Goal: Information Seeking & Learning: Learn about a topic

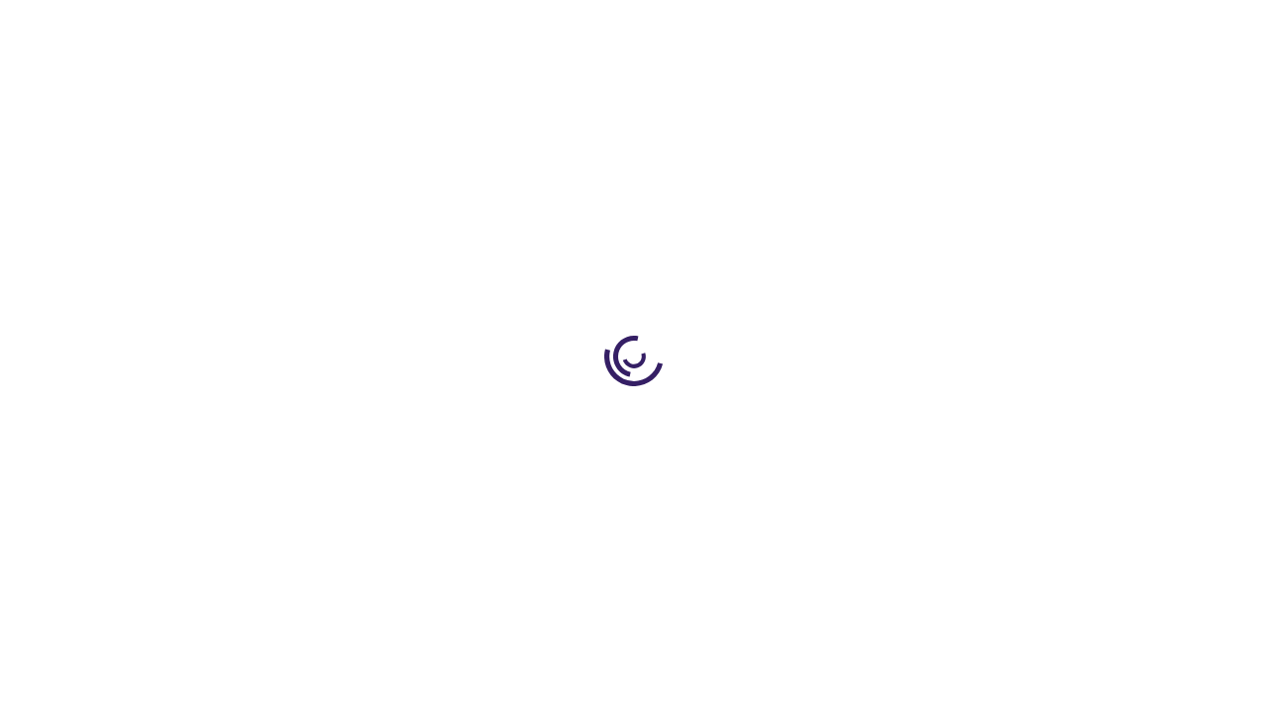
scroll to position [1895, 0]
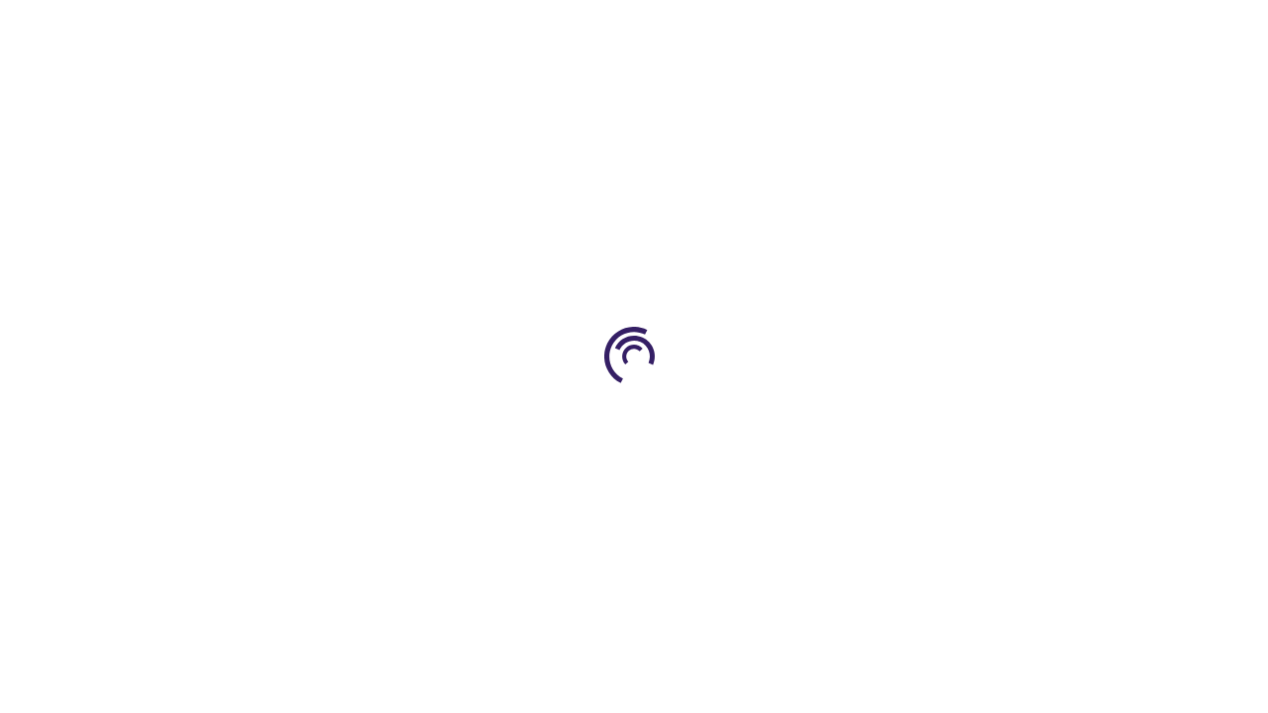
scroll to position [2768, 0]
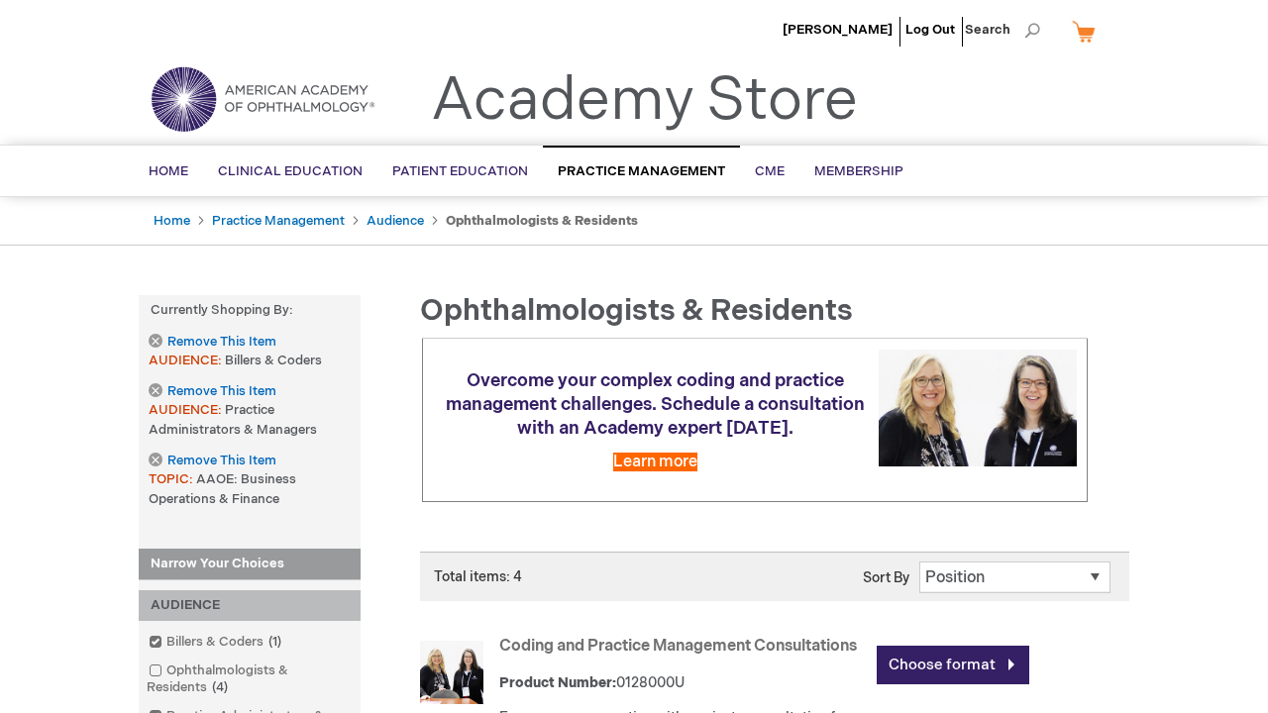
scroll to position [1138, 0]
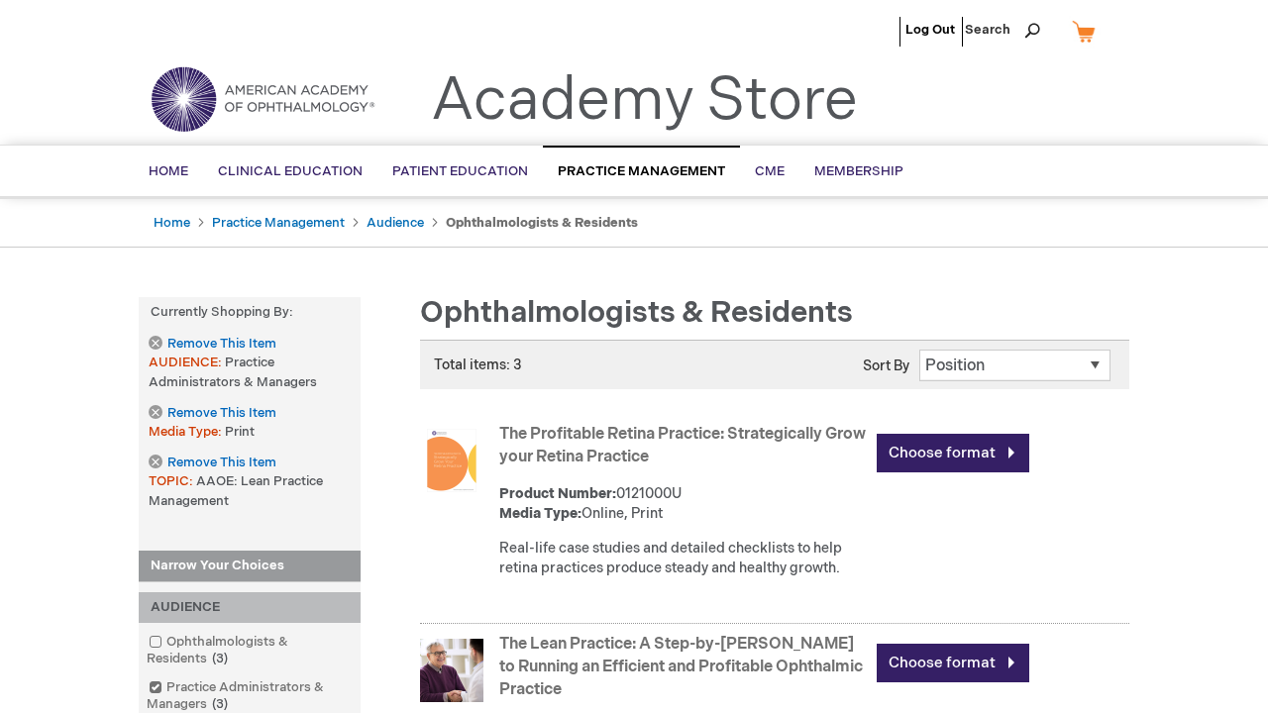
scroll to position [1049, 0]
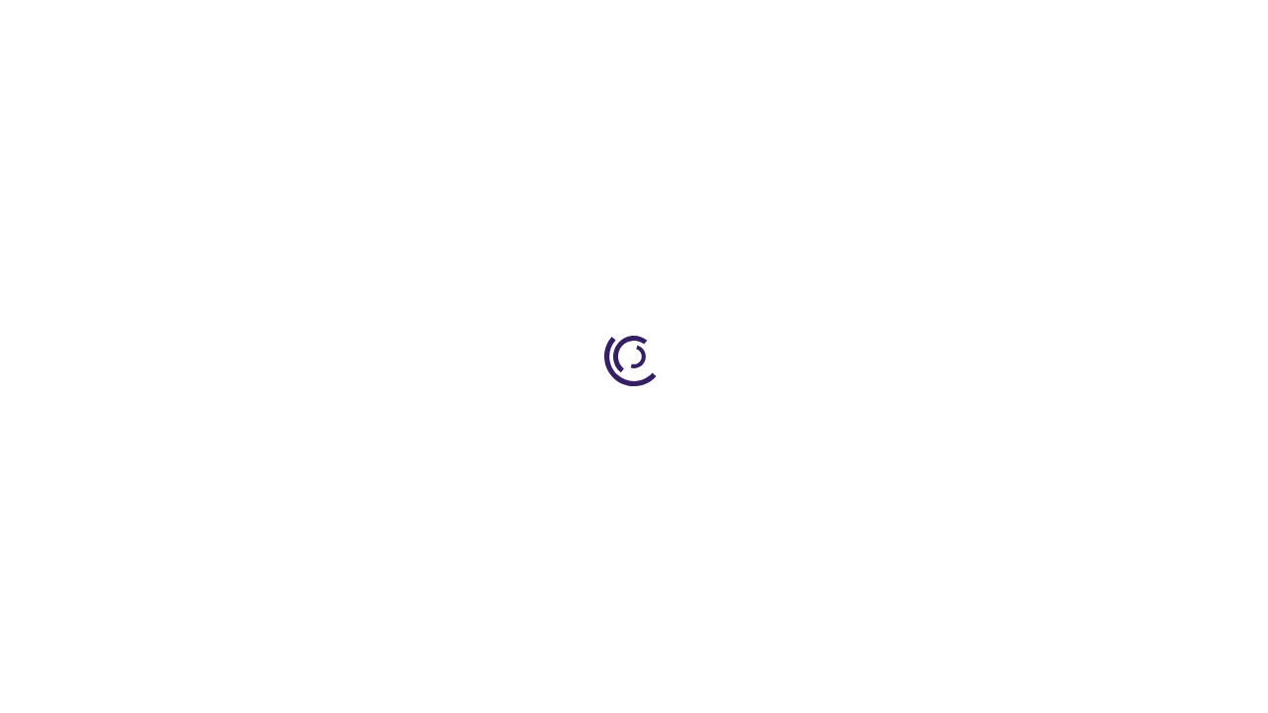
scroll to position [1325, 0]
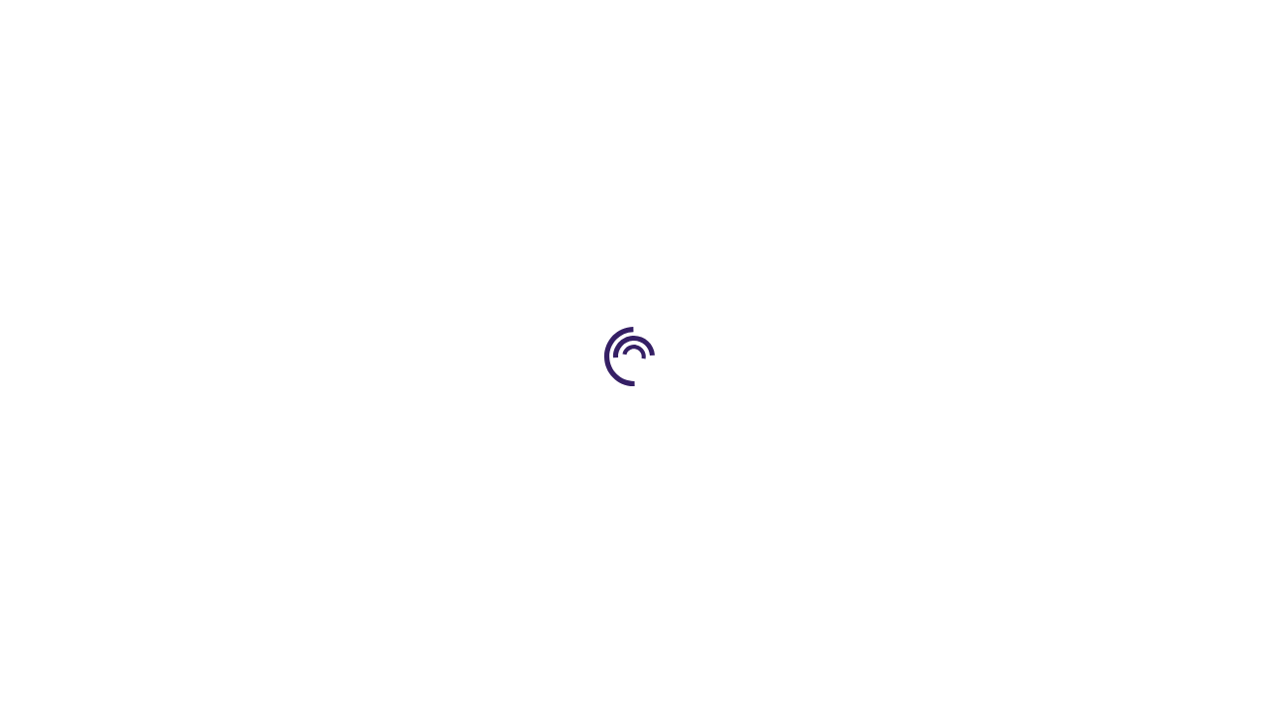
scroll to position [488, 0]
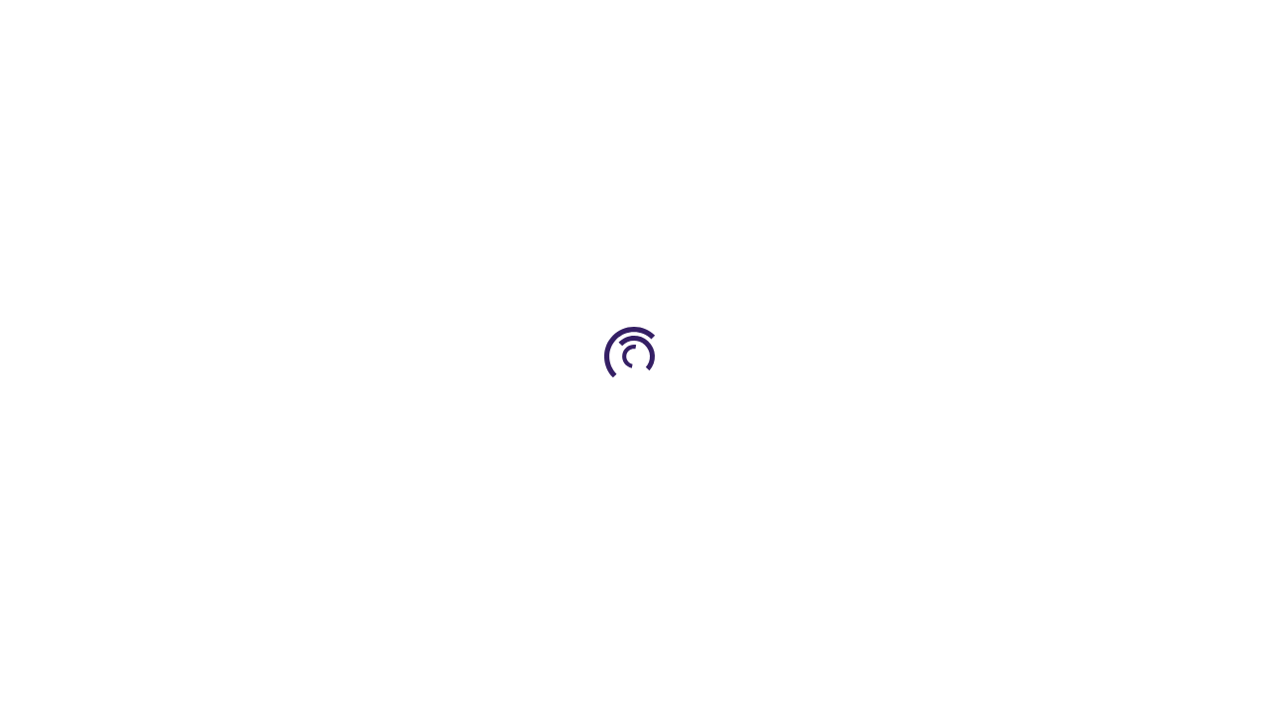
scroll to position [259, 0]
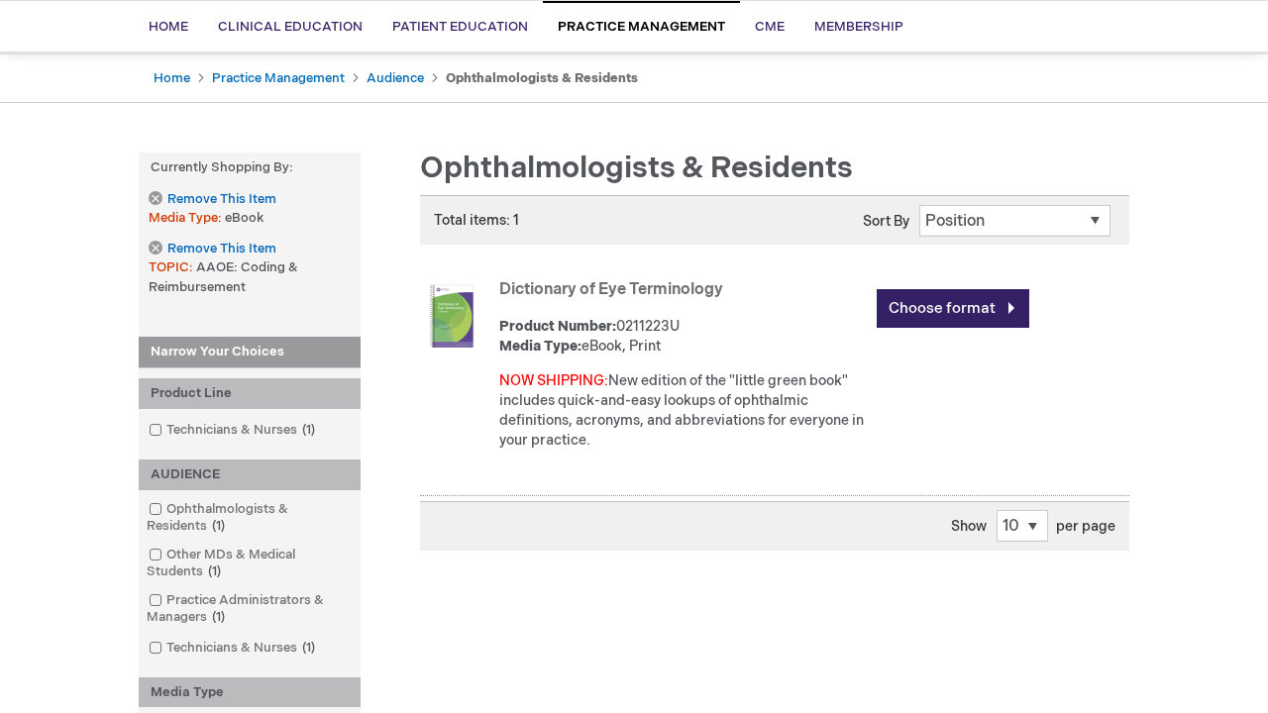
scroll to position [810, 0]
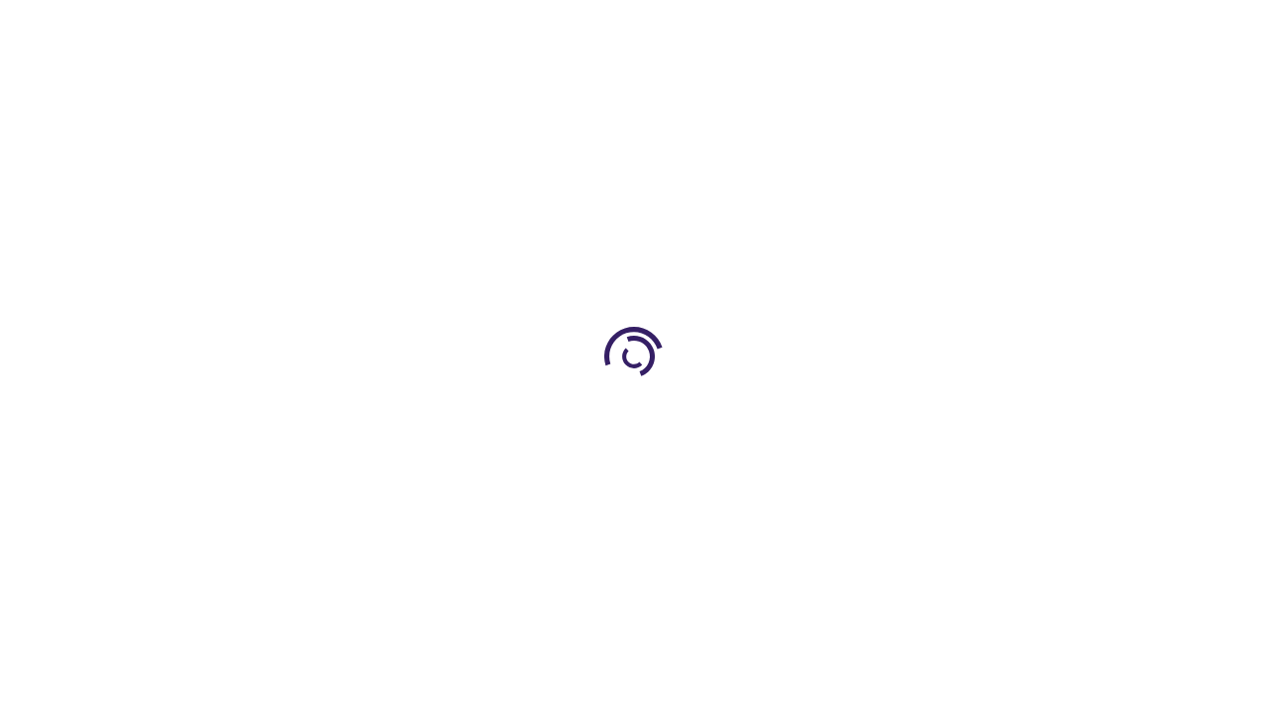
scroll to position [2869, 0]
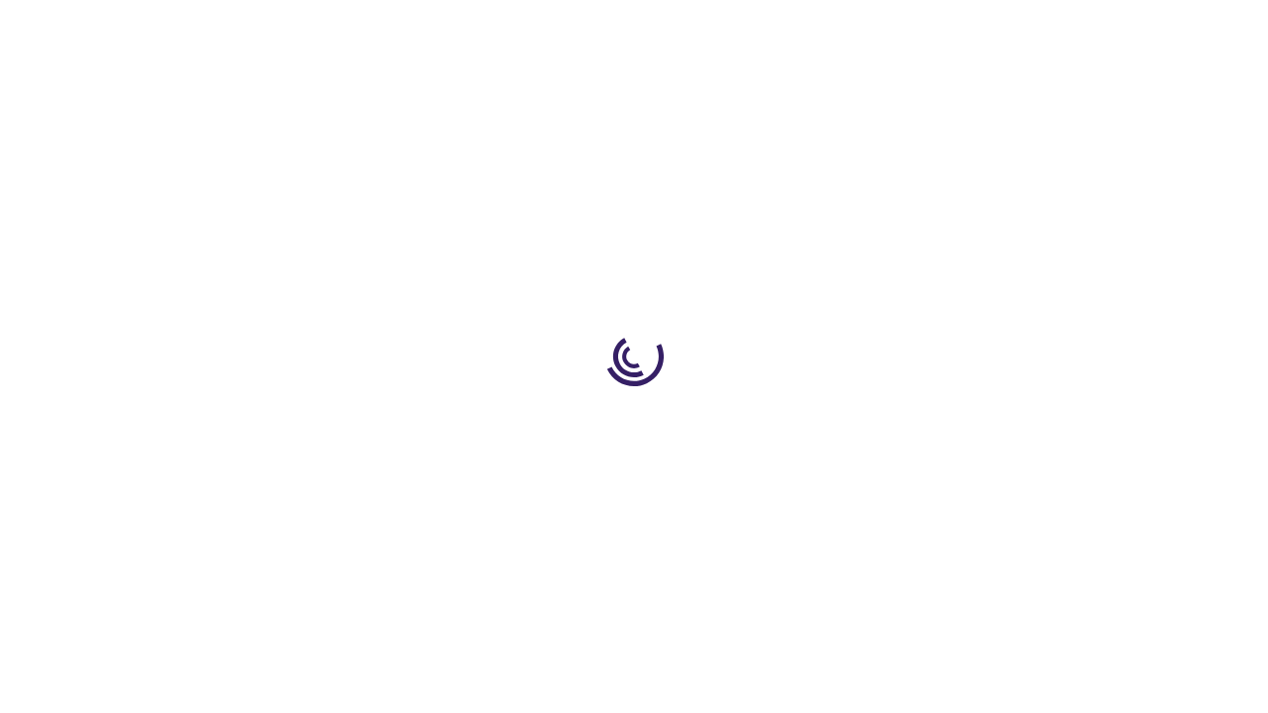
scroll to position [488, 0]
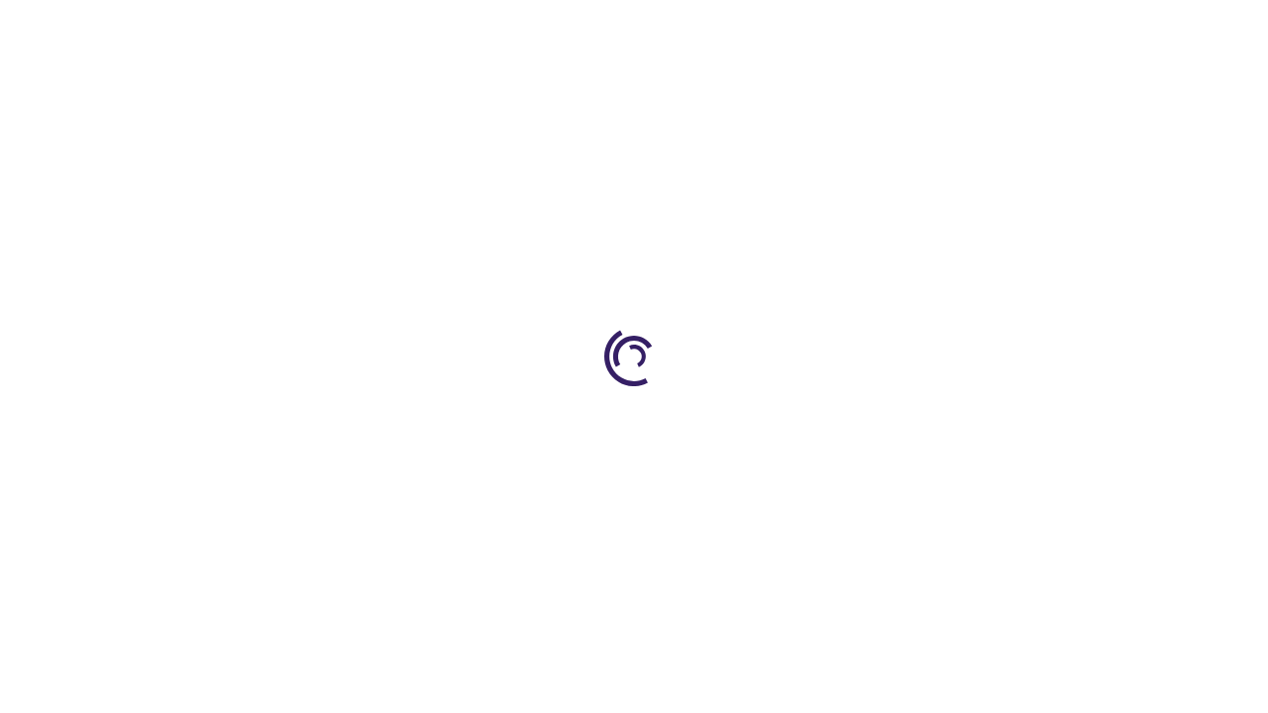
scroll to position [1263, 0]
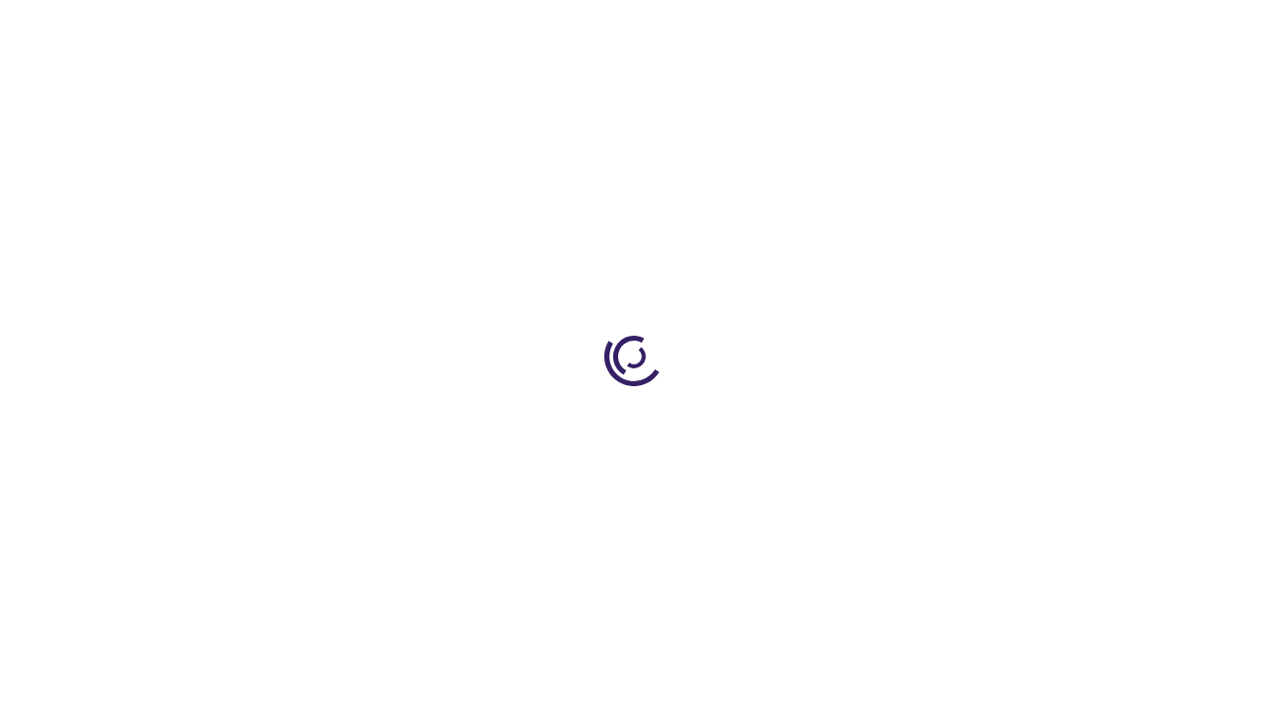
scroll to position [488, 0]
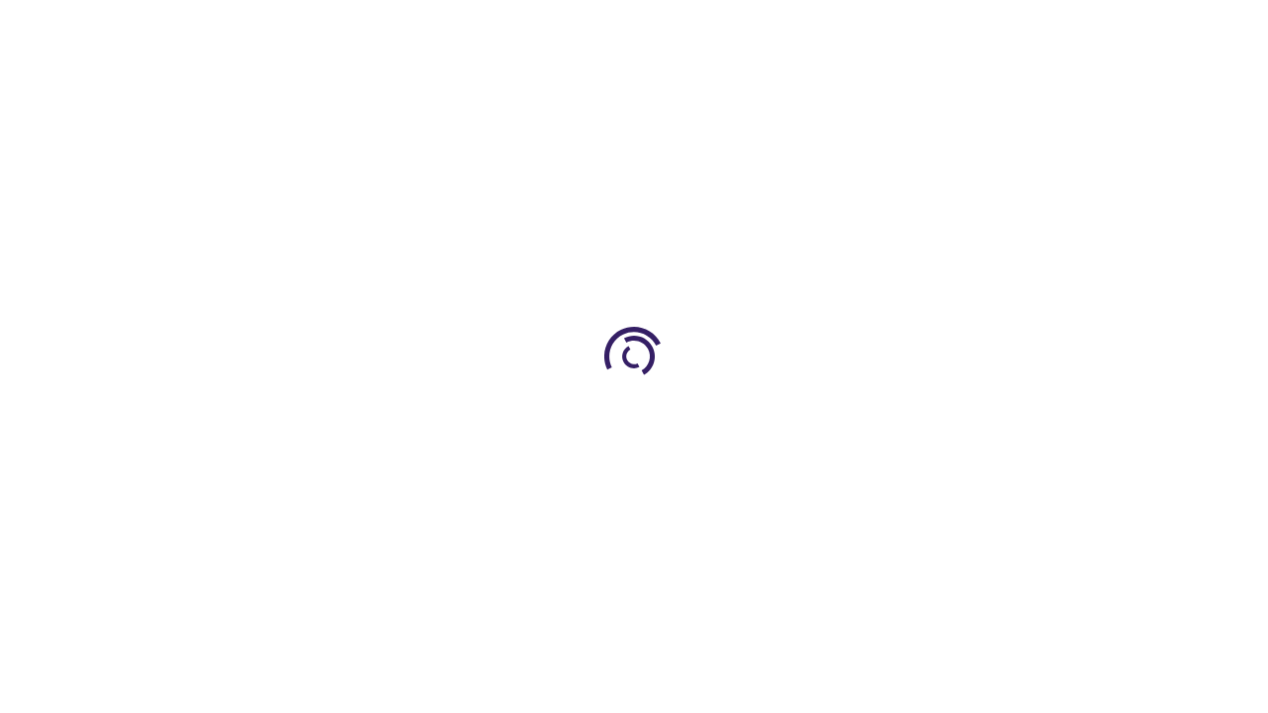
scroll to position [1652, 0]
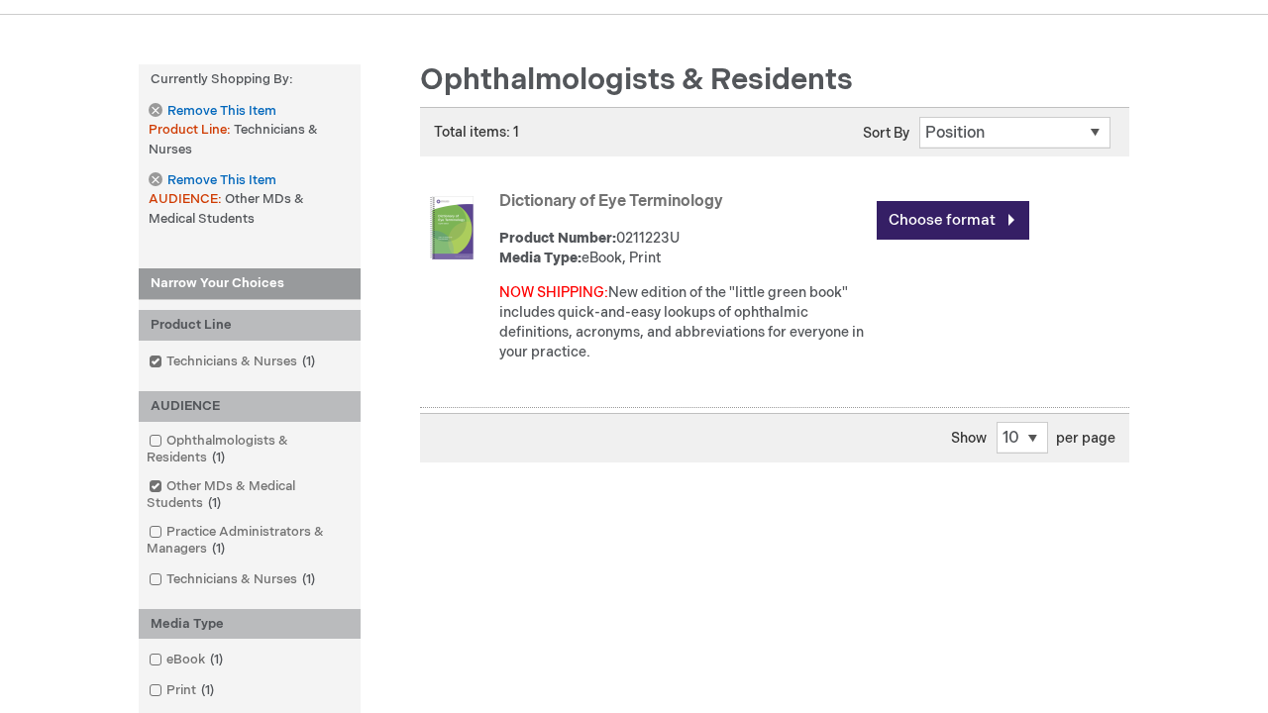
scroll to position [477, 0]
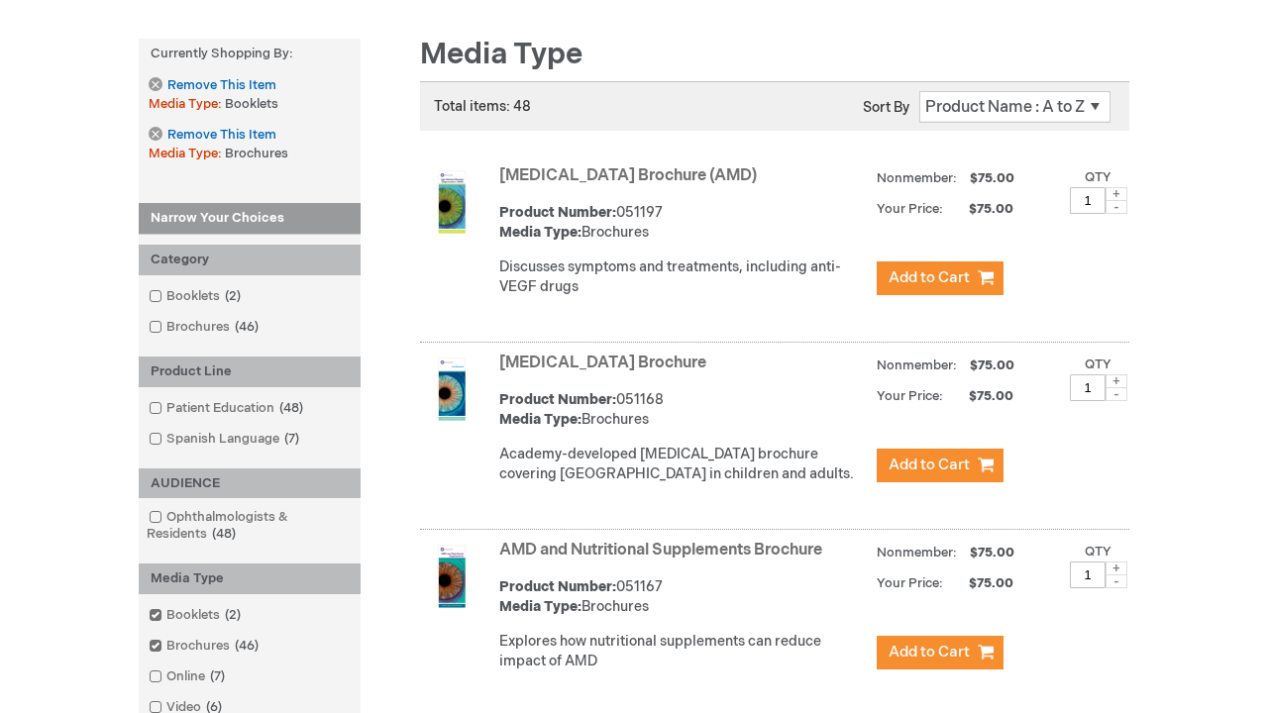
scroll to position [259, 0]
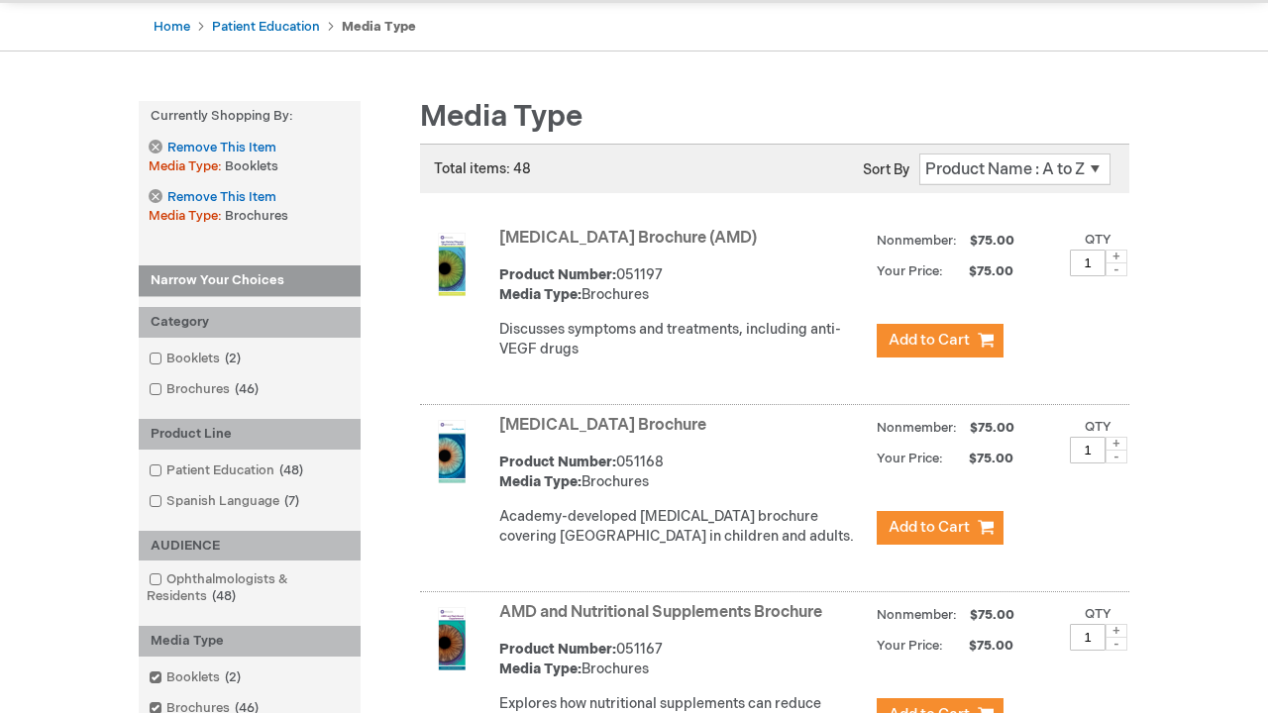
scroll to position [1912, 0]
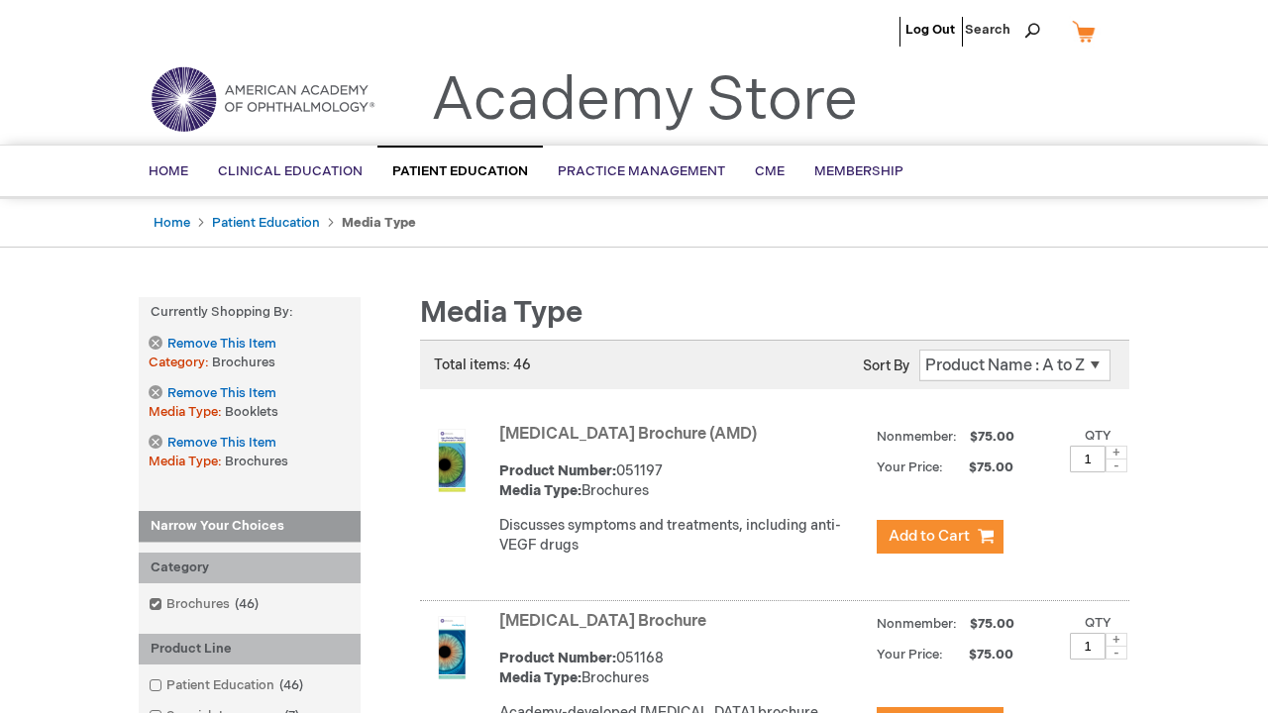
scroll to position [4832, 0]
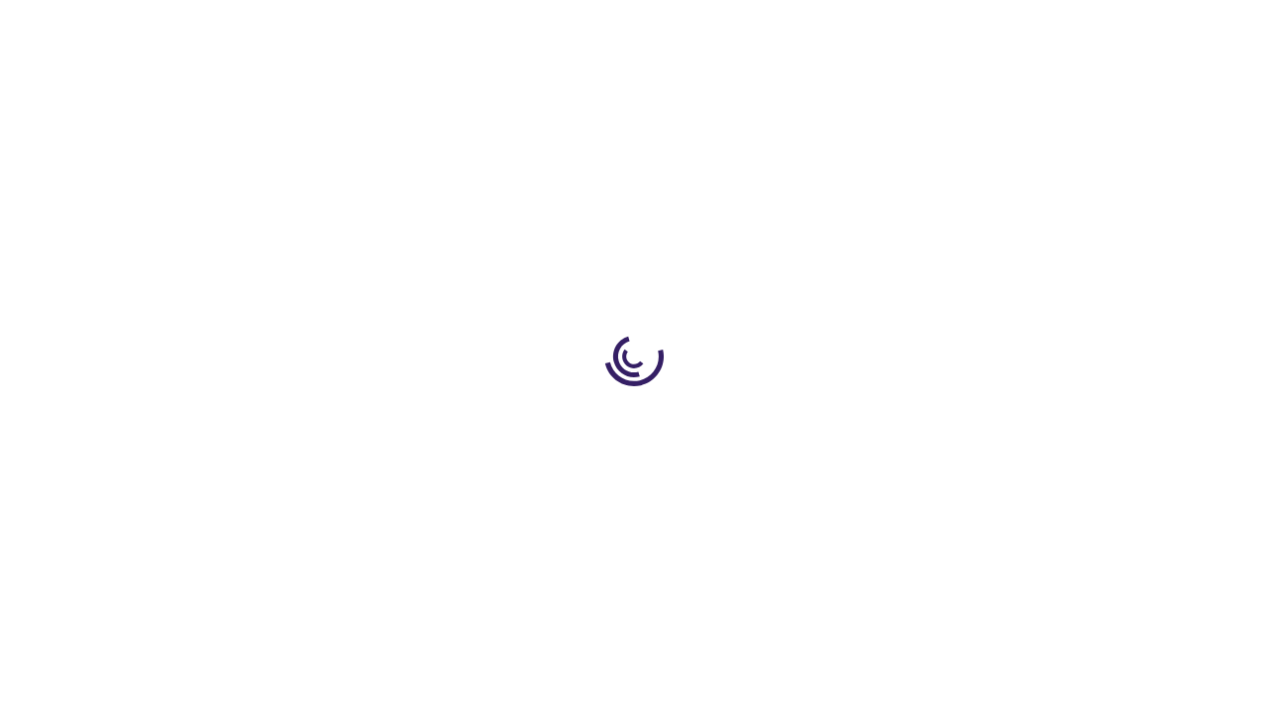
scroll to position [1912, 0]
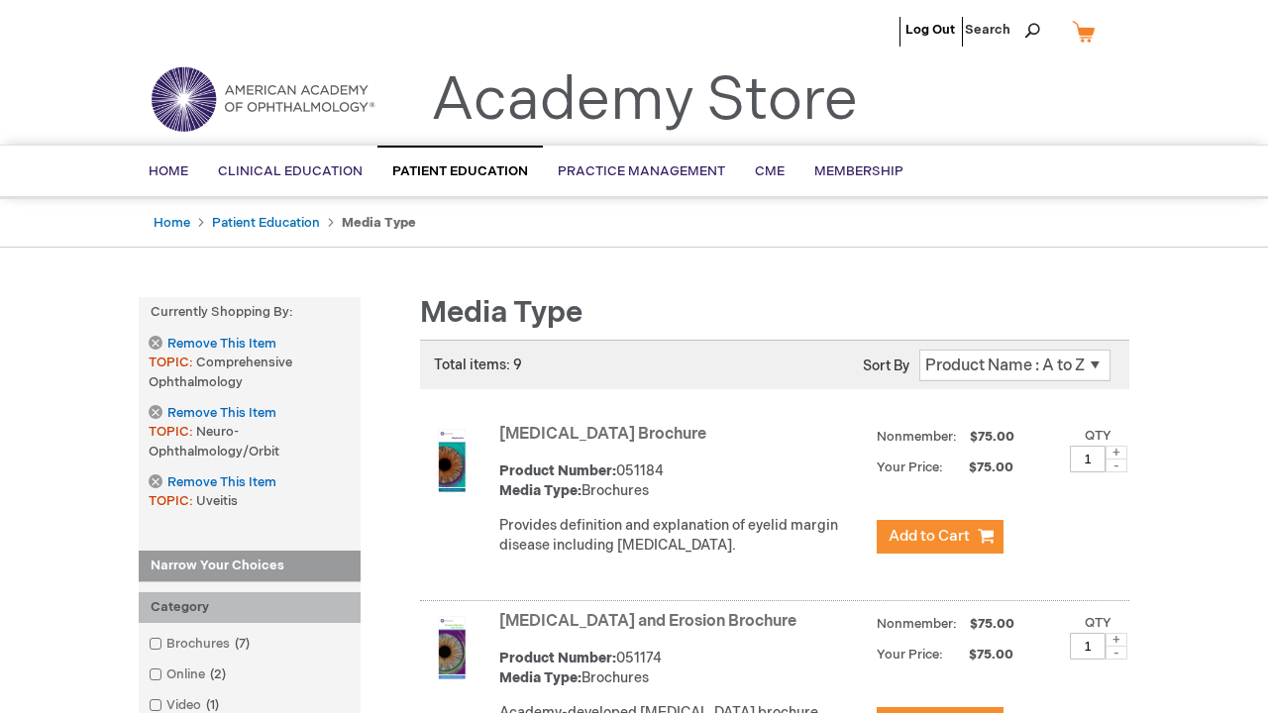
scroll to position [4368, 0]
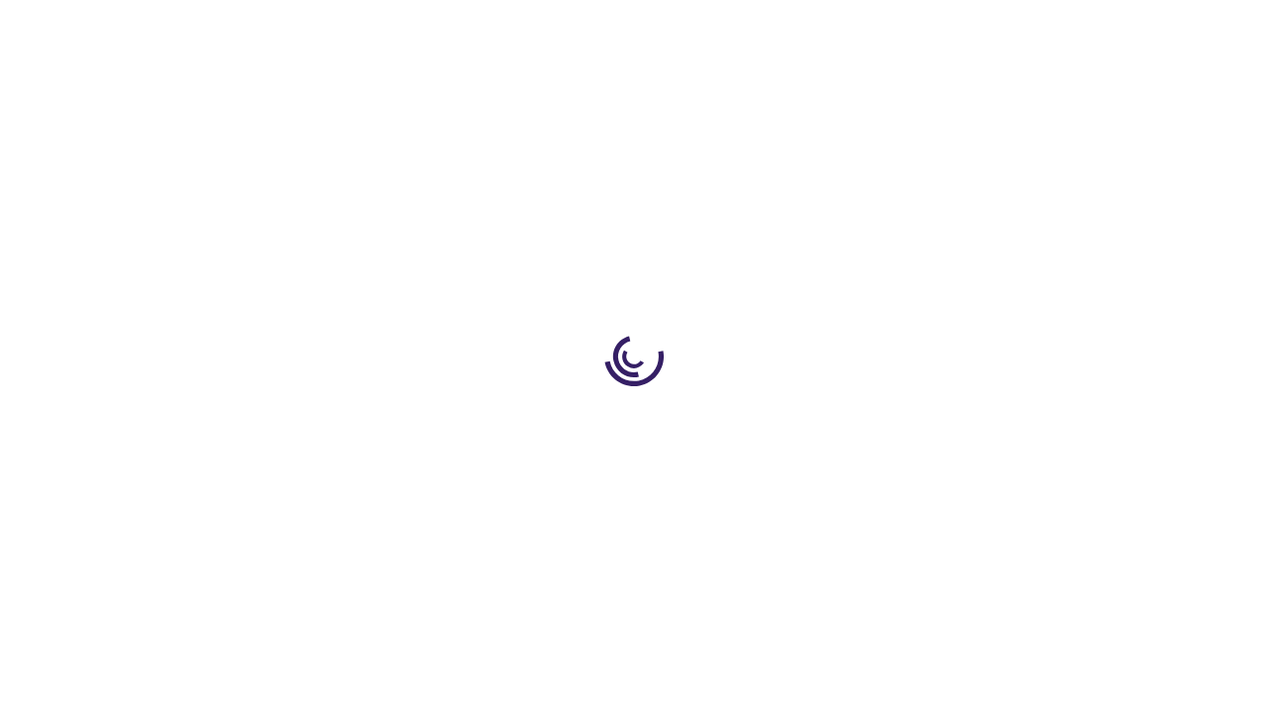
scroll to position [1808, 0]
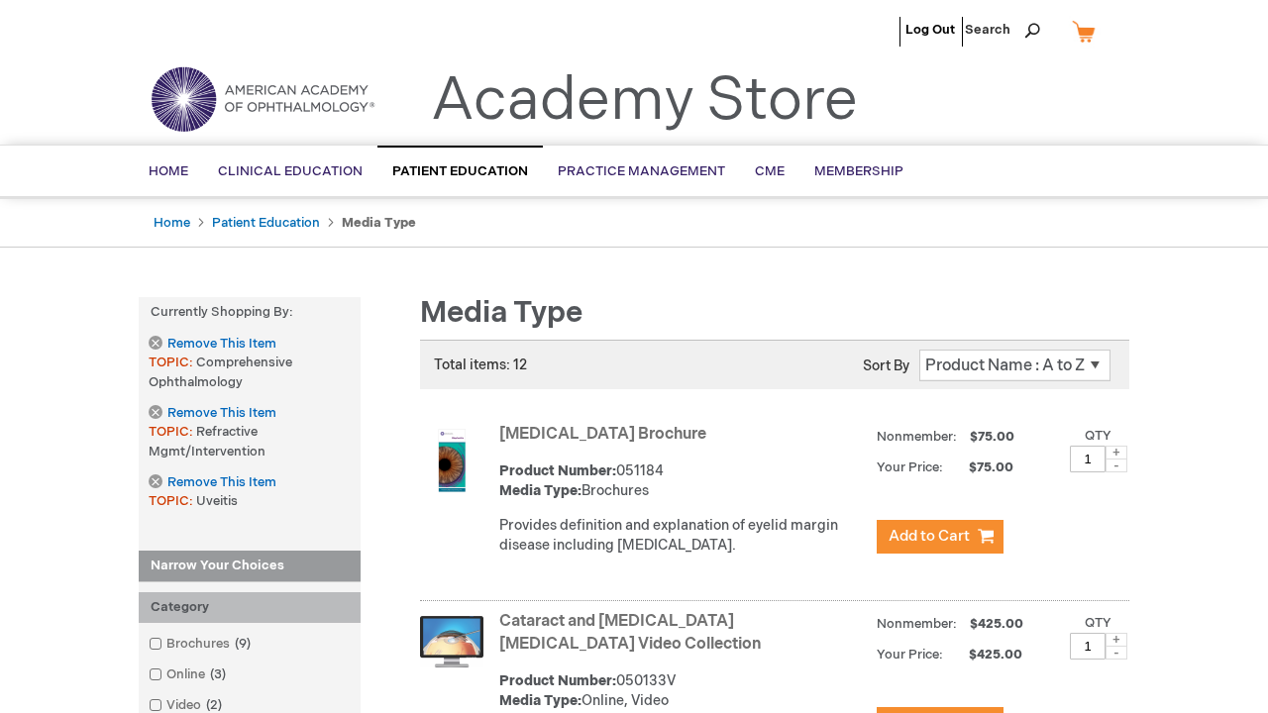
scroll to position [2018, 0]
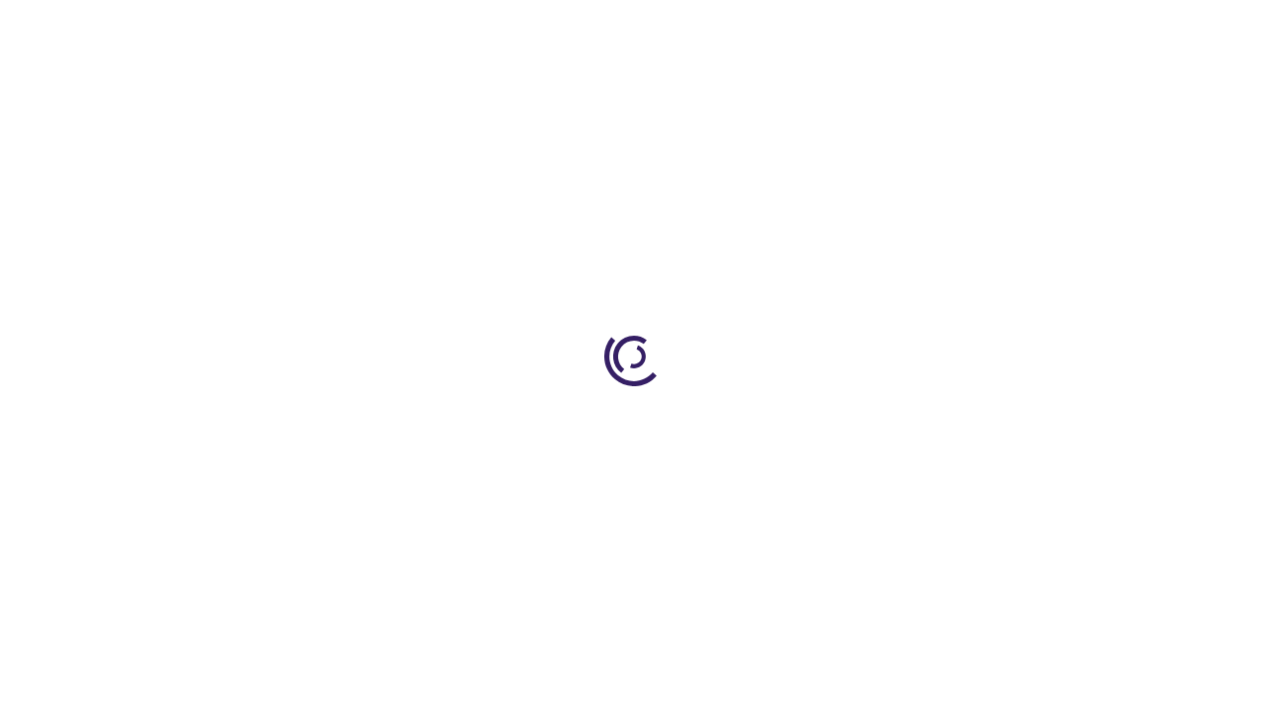
scroll to position [2008, 0]
type input "1"
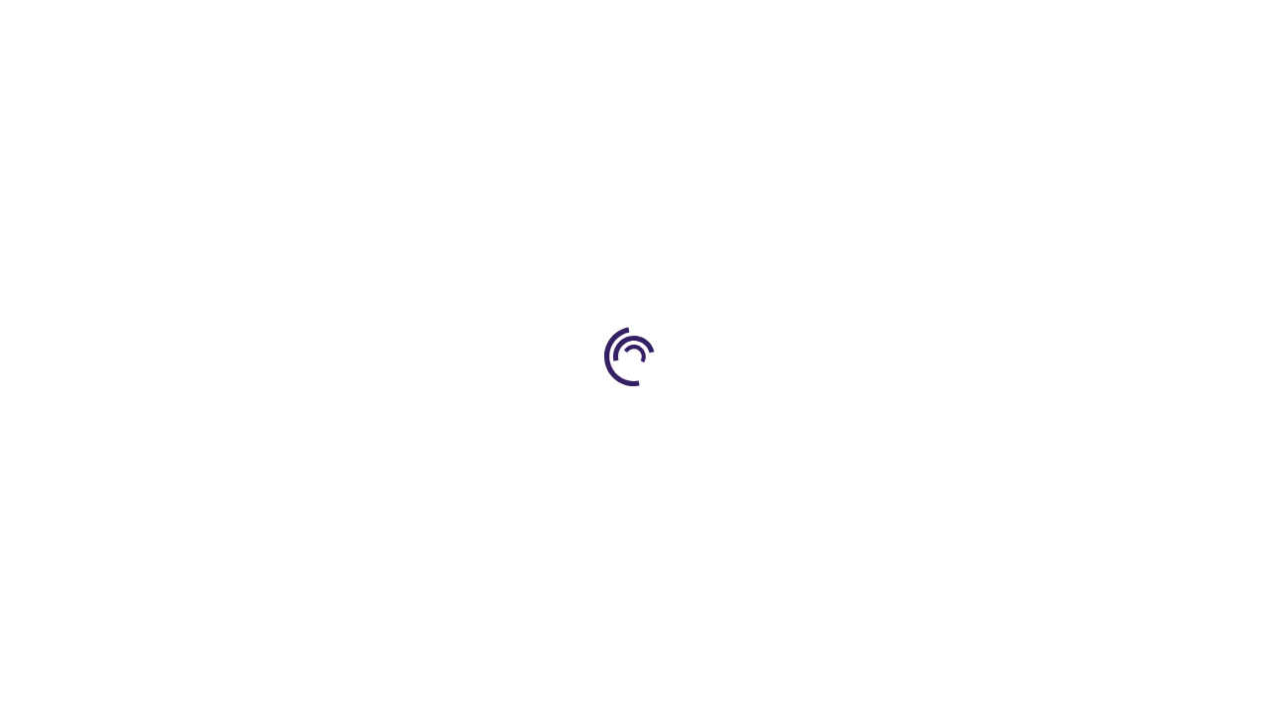
scroll to position [0, 0]
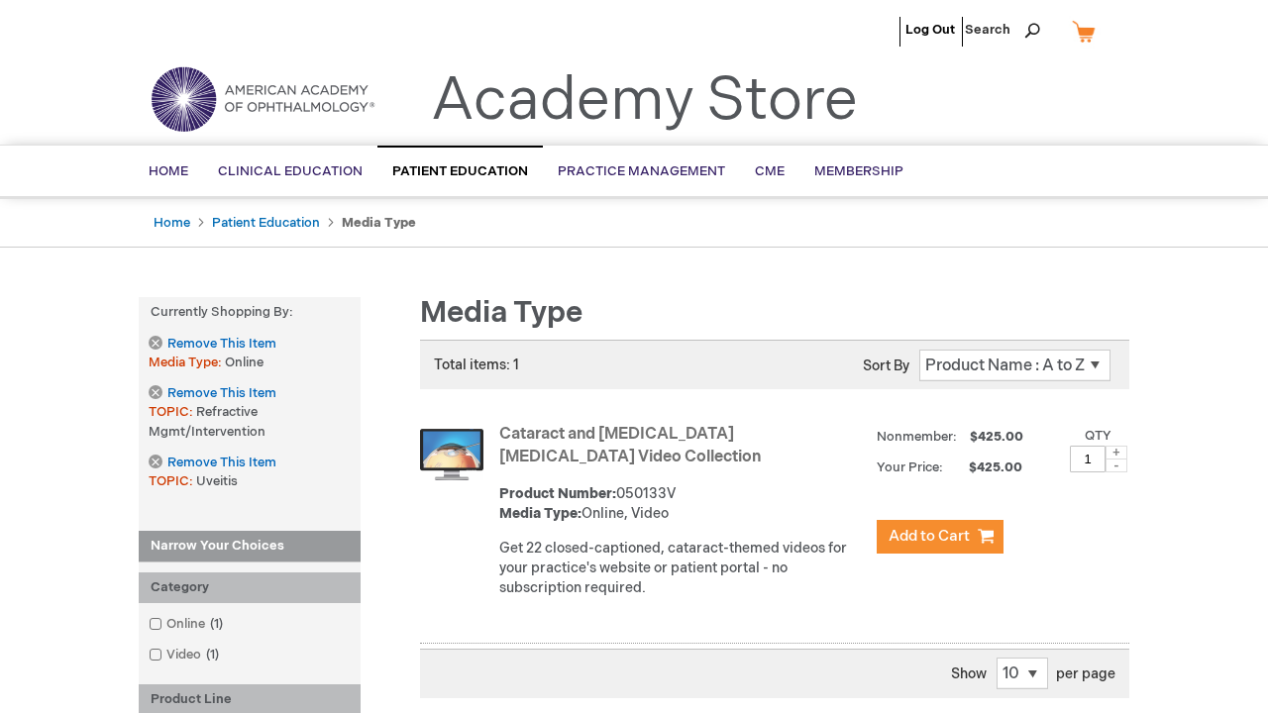
scroll to position [2677, 0]
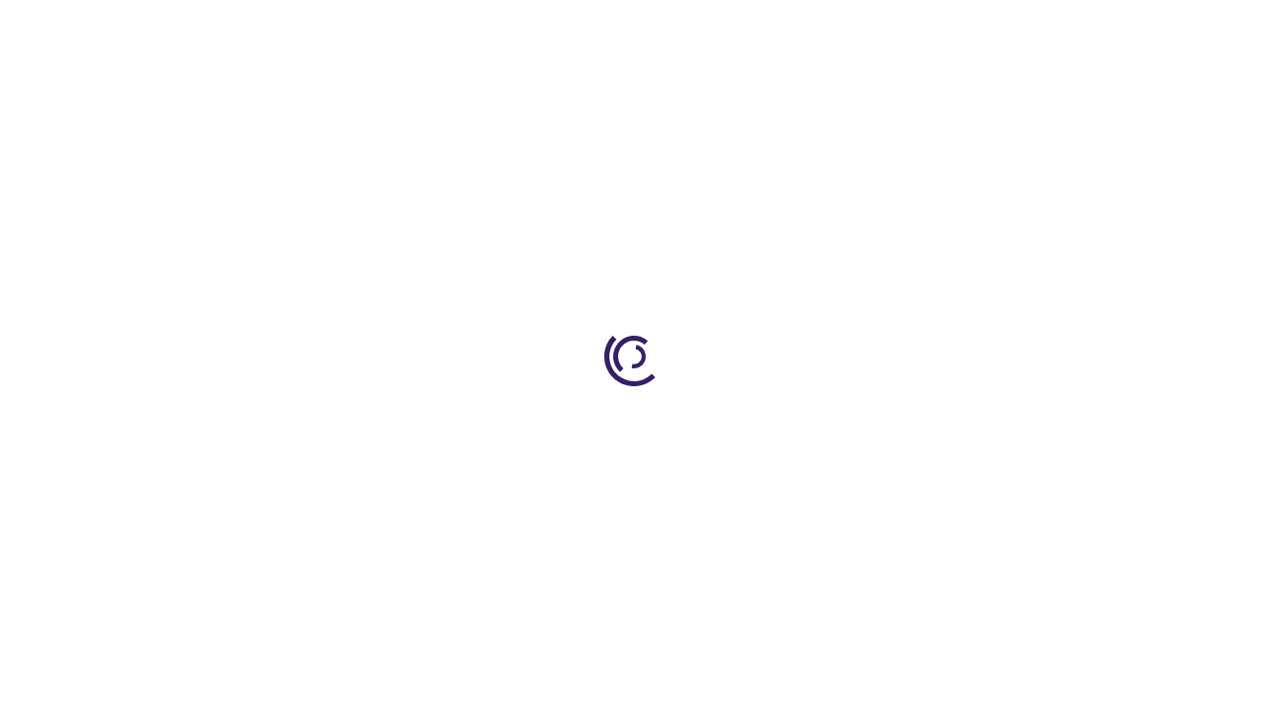
scroll to position [471, 0]
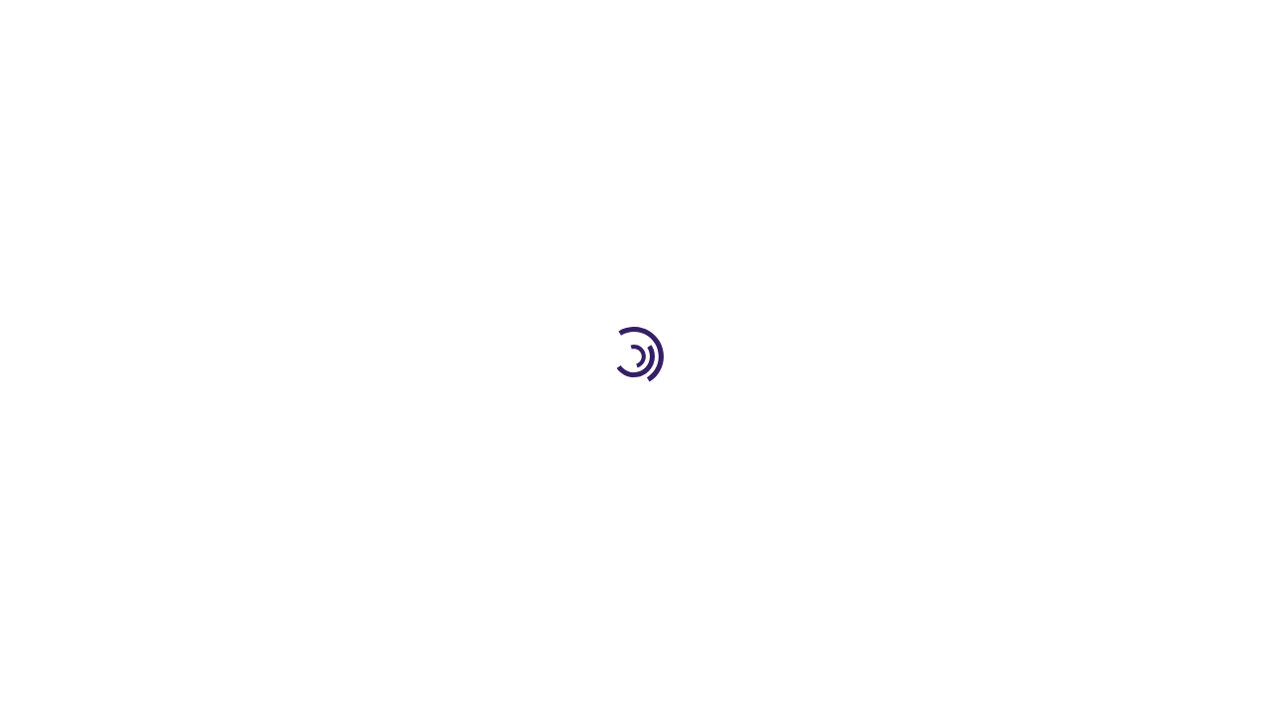
scroll to position [2193, 0]
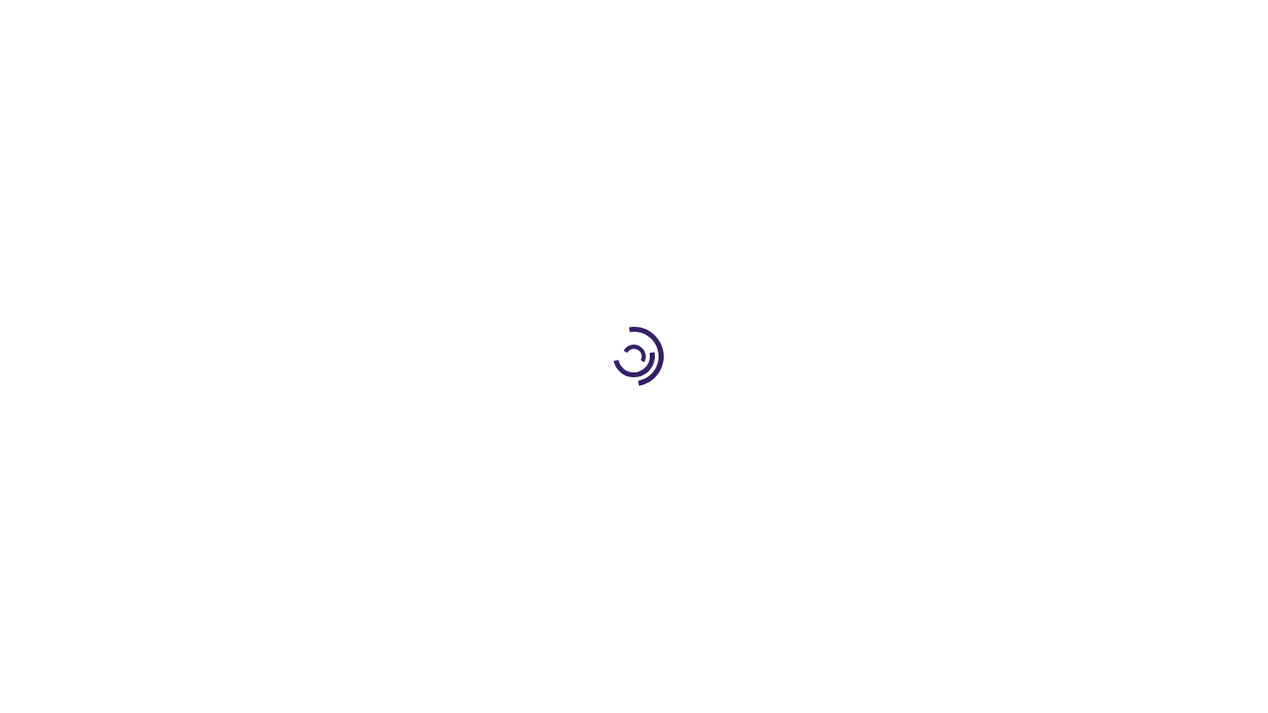
scroll to position [2744, 0]
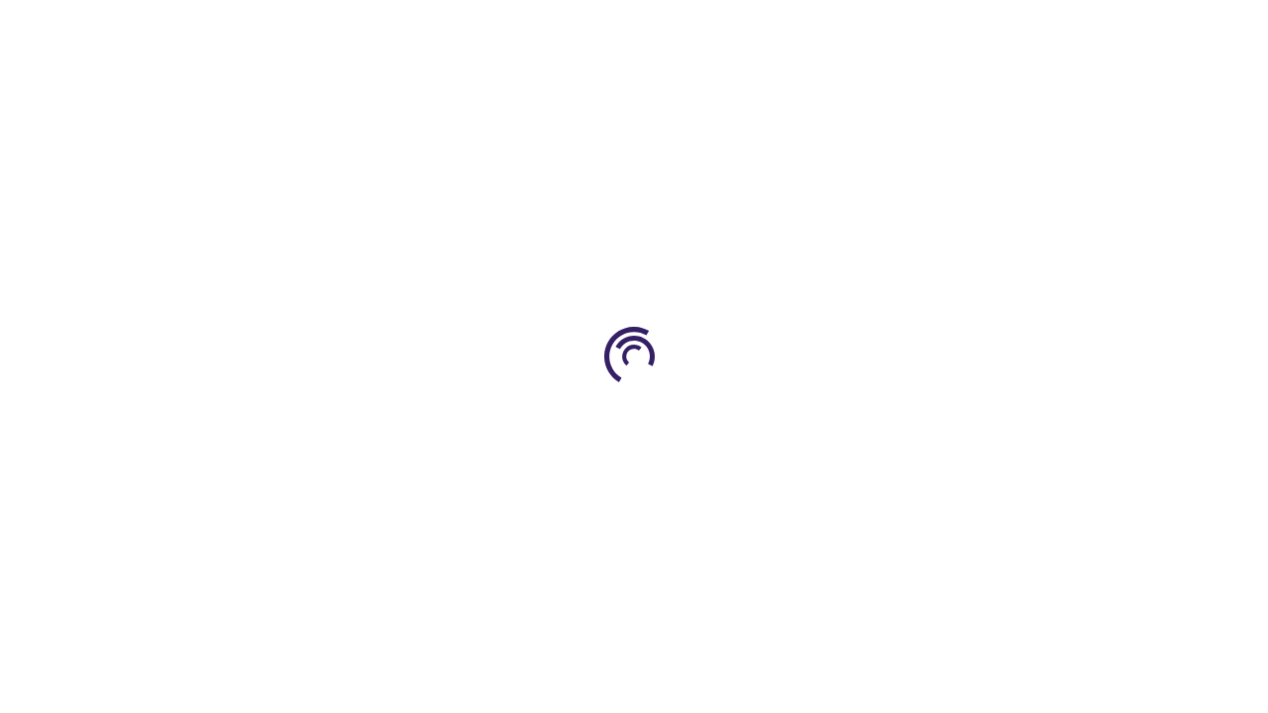
scroll to position [471, 0]
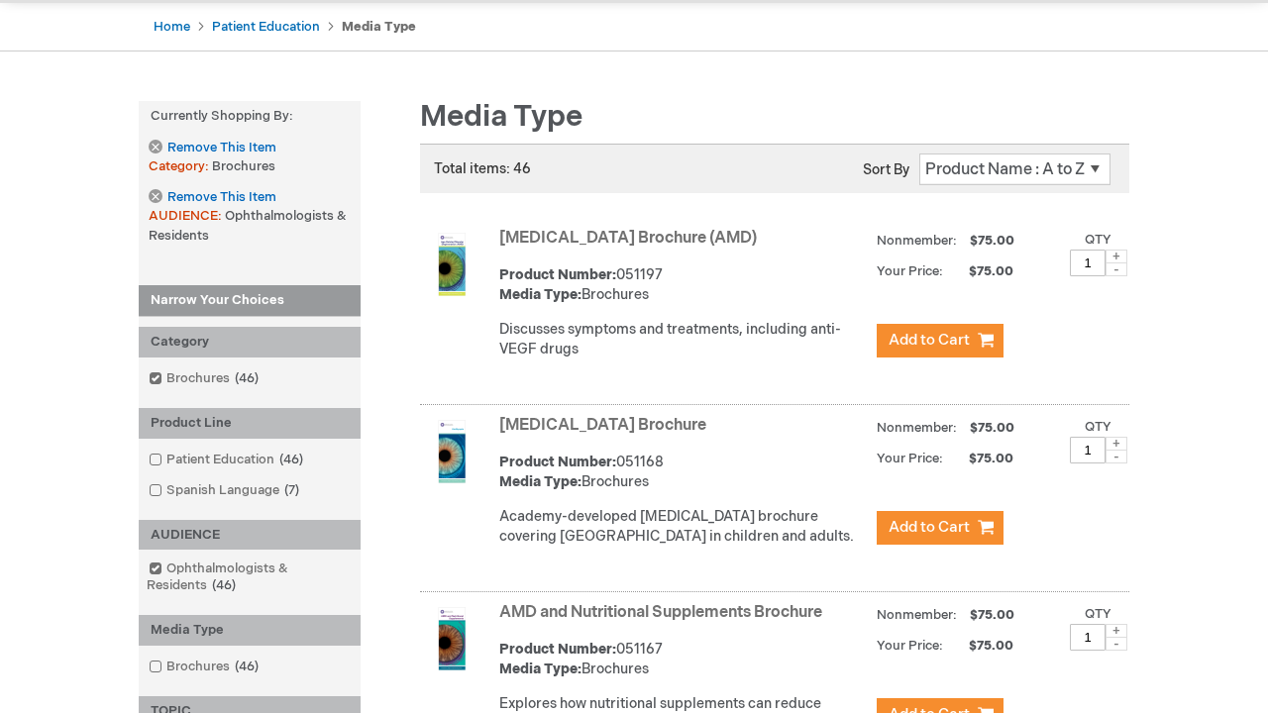
scroll to position [1918, 0]
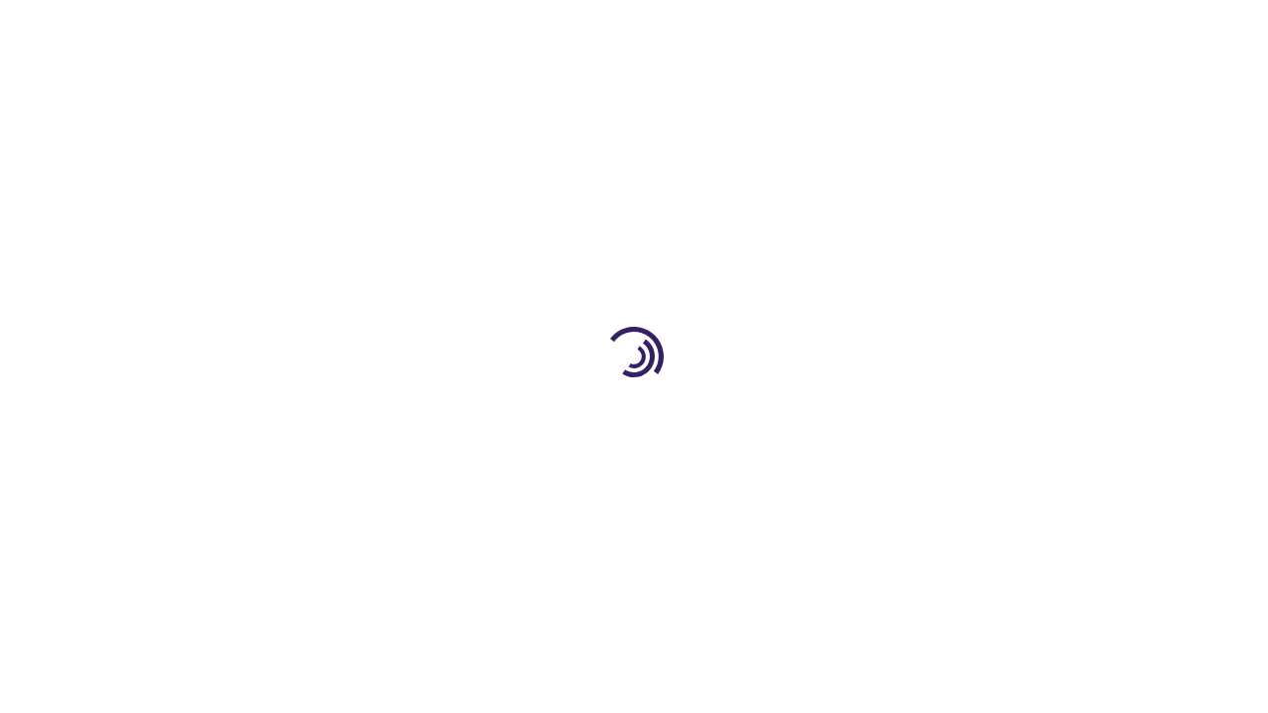
scroll to position [1912, 0]
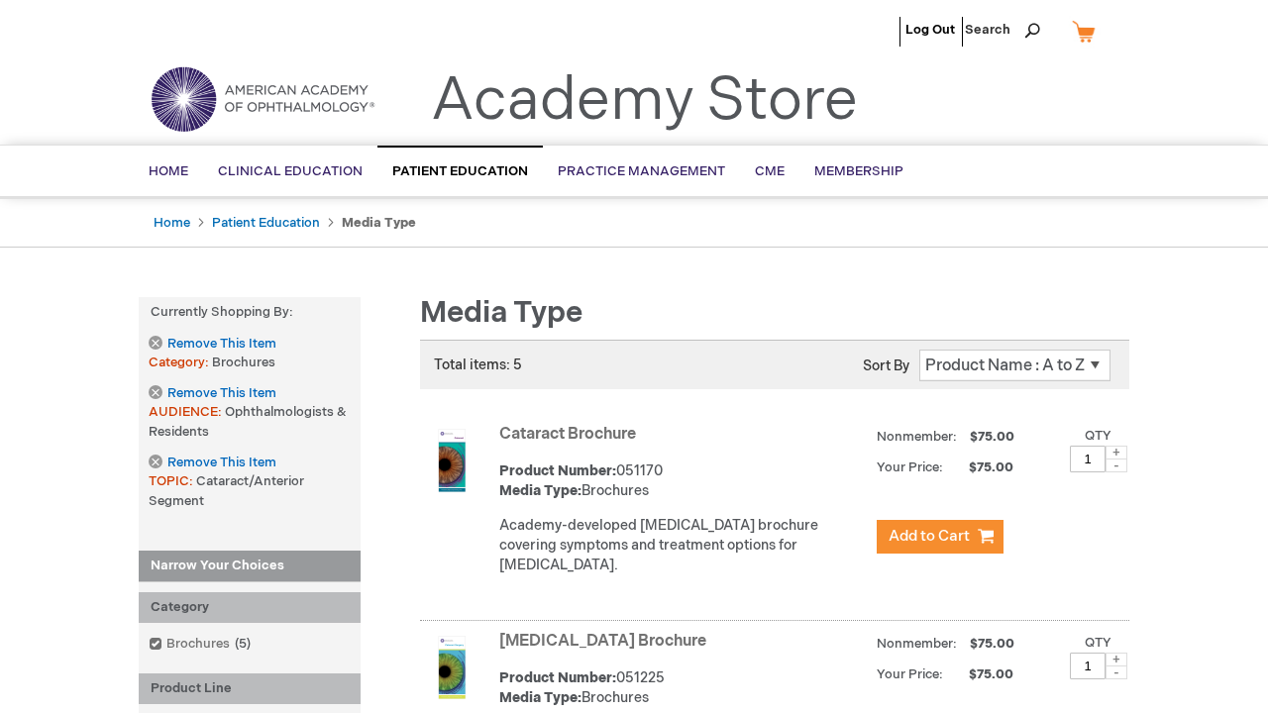
scroll to position [3503, 0]
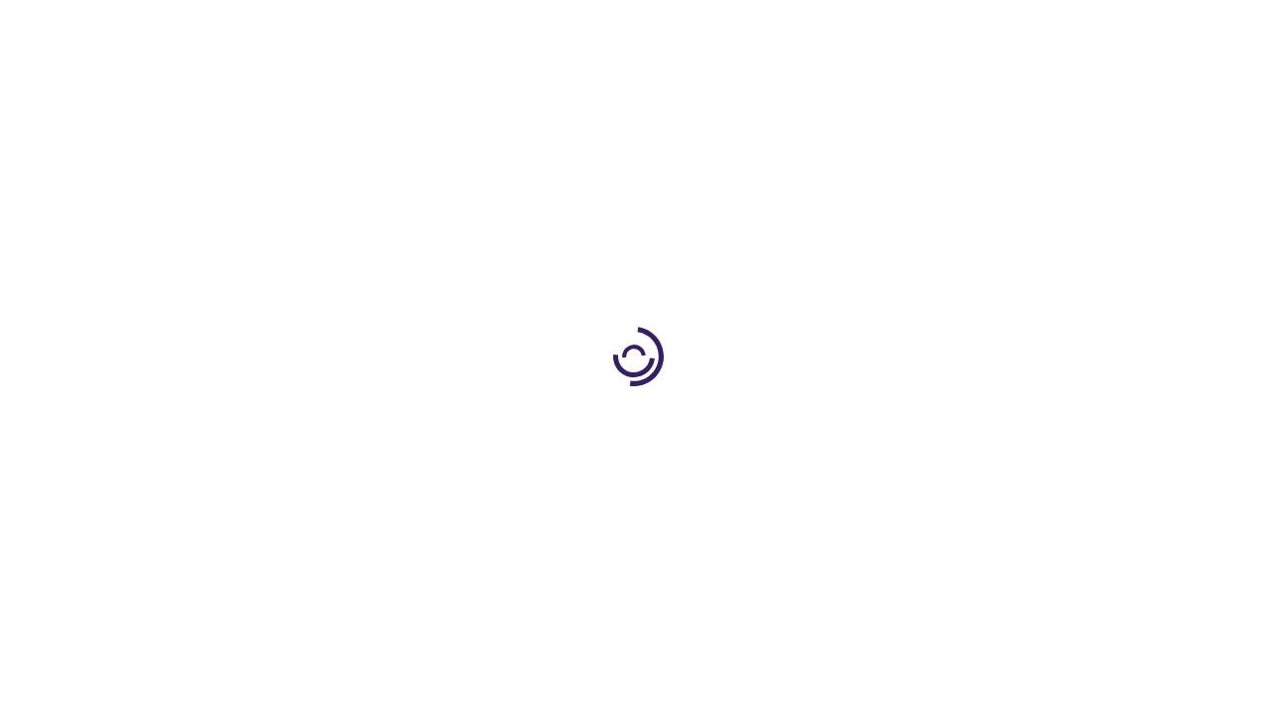
scroll to position [207, 0]
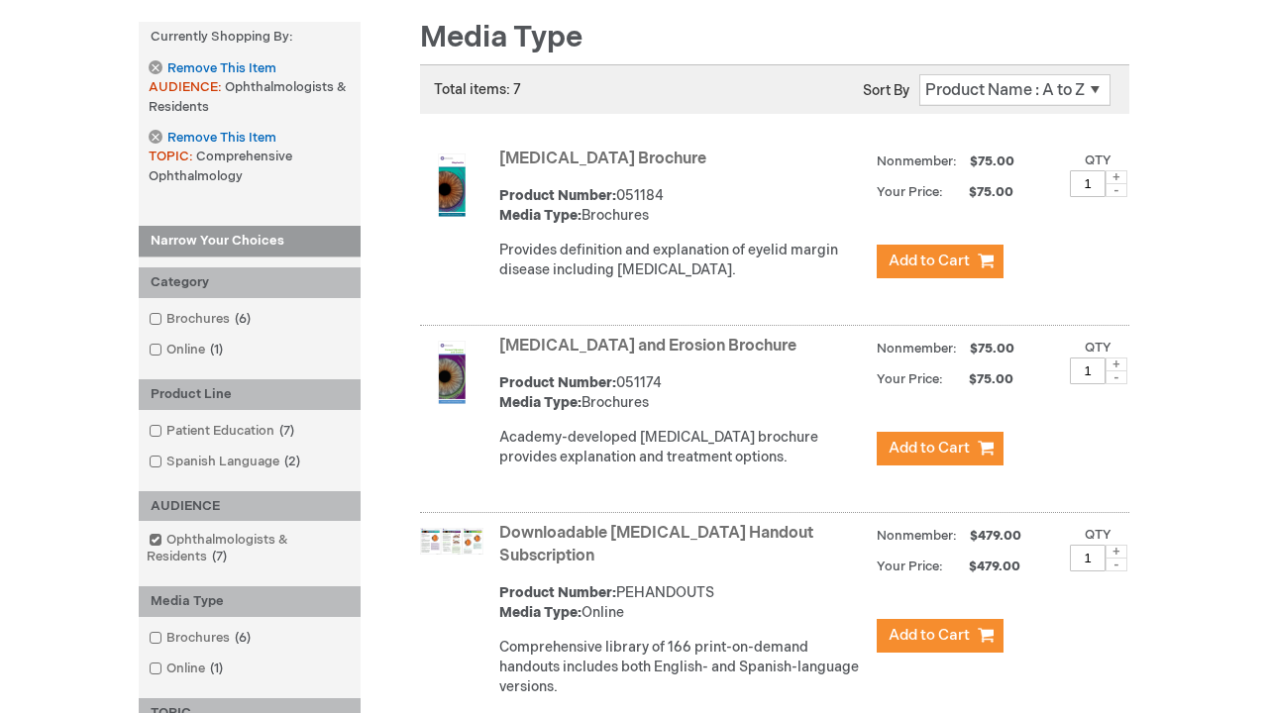
scroll to position [3861, 0]
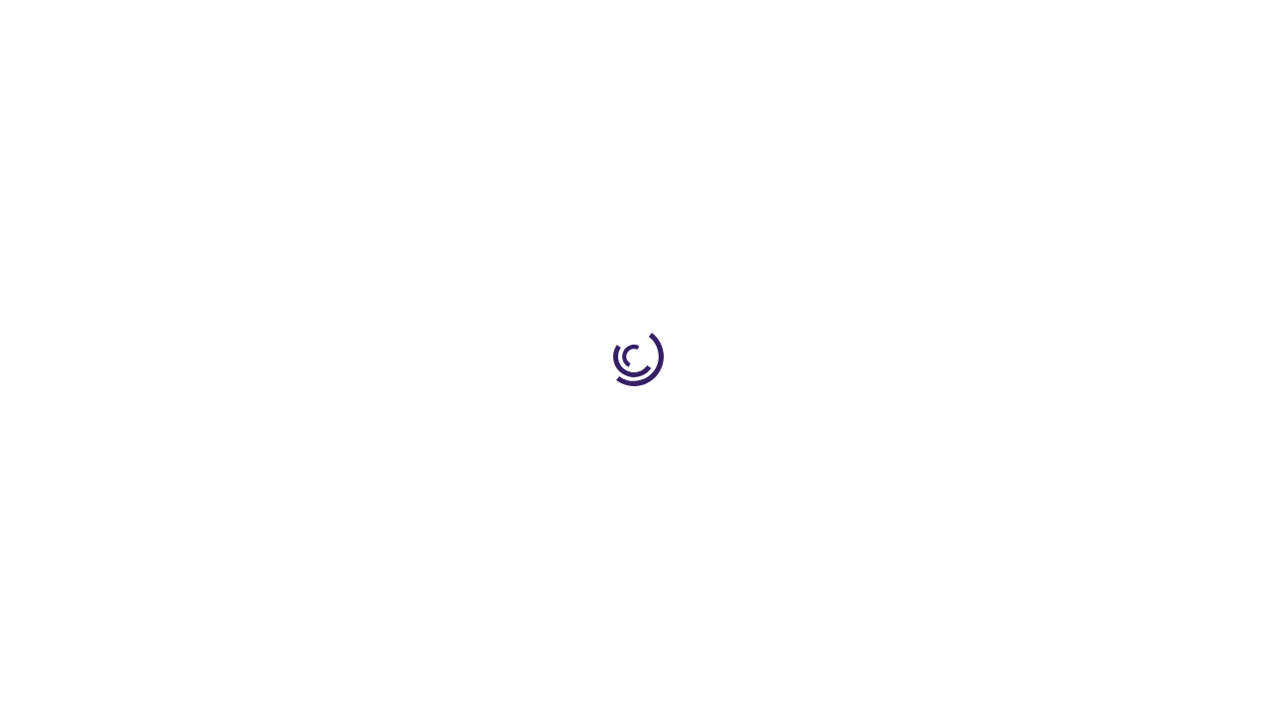
scroll to position [1424, 0]
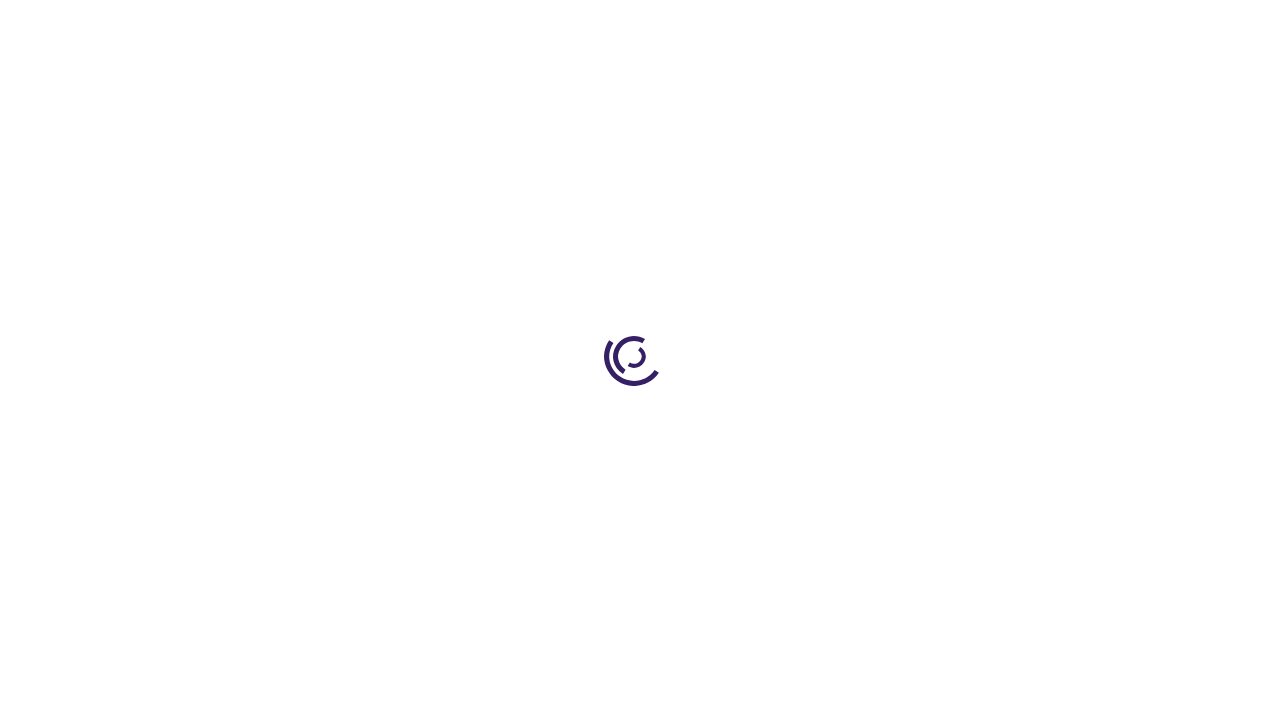
scroll to position [2754, 0]
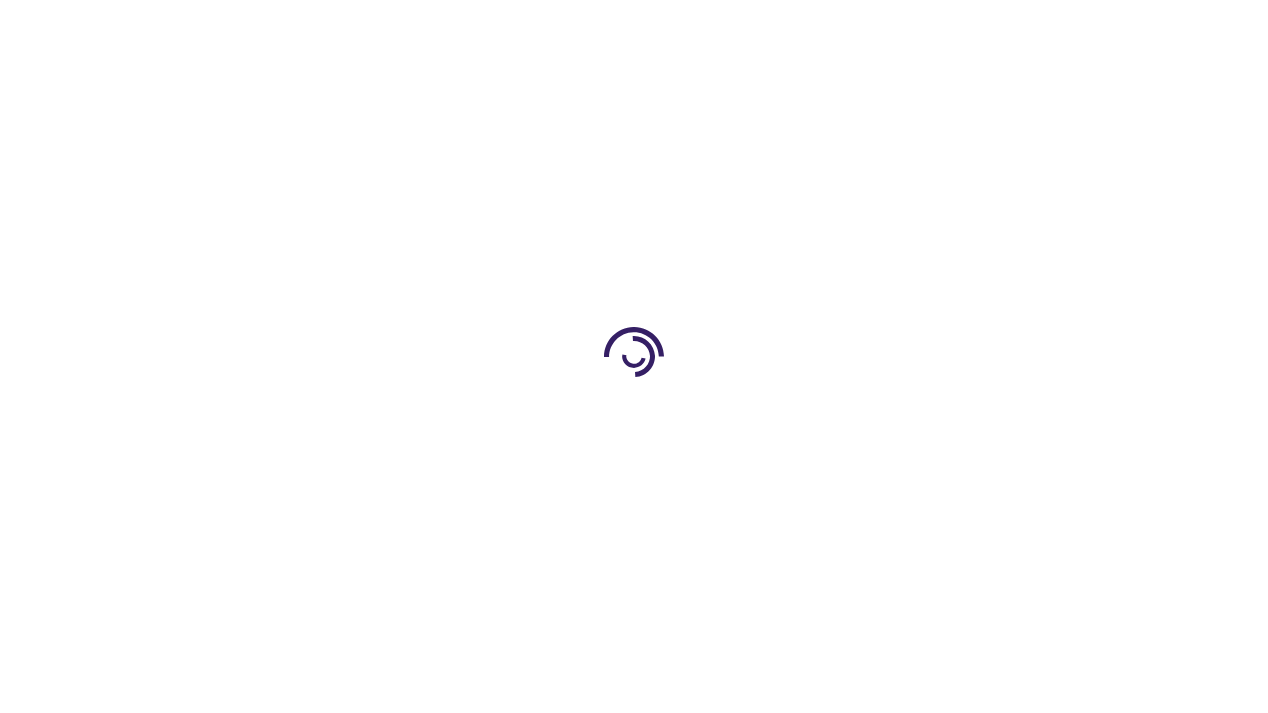
scroll to position [718, 0]
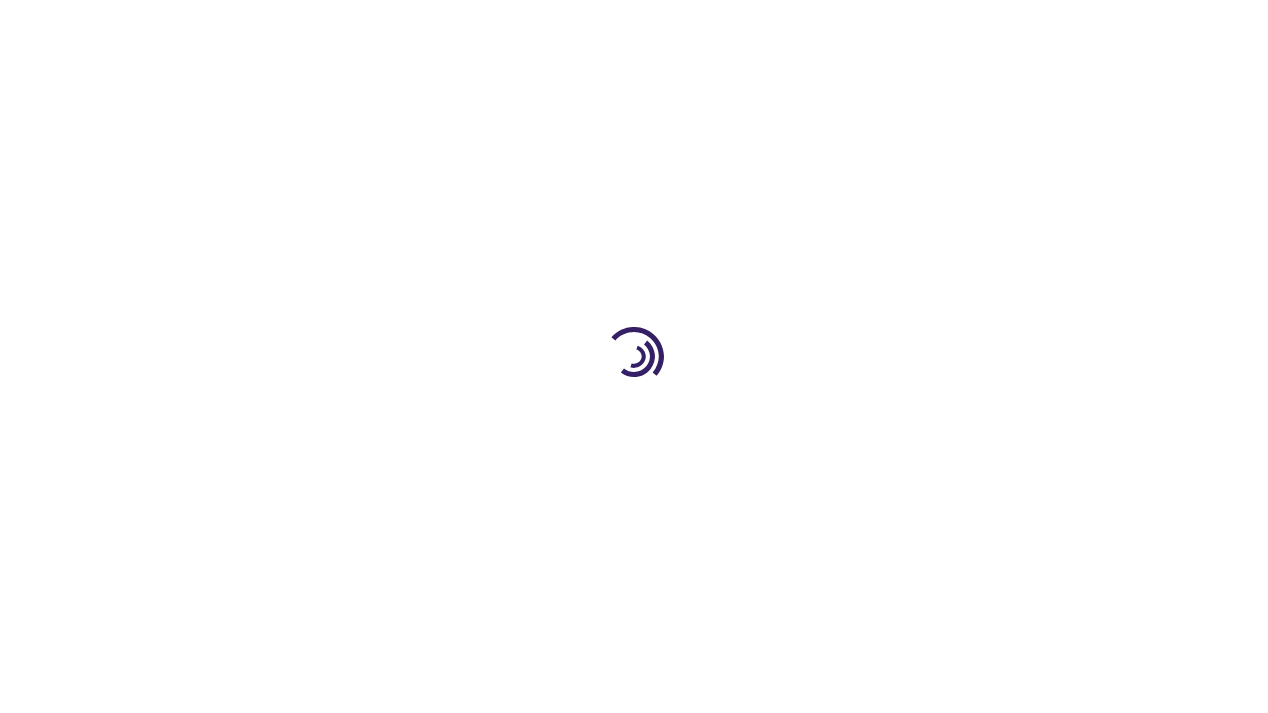
scroll to position [1295, 0]
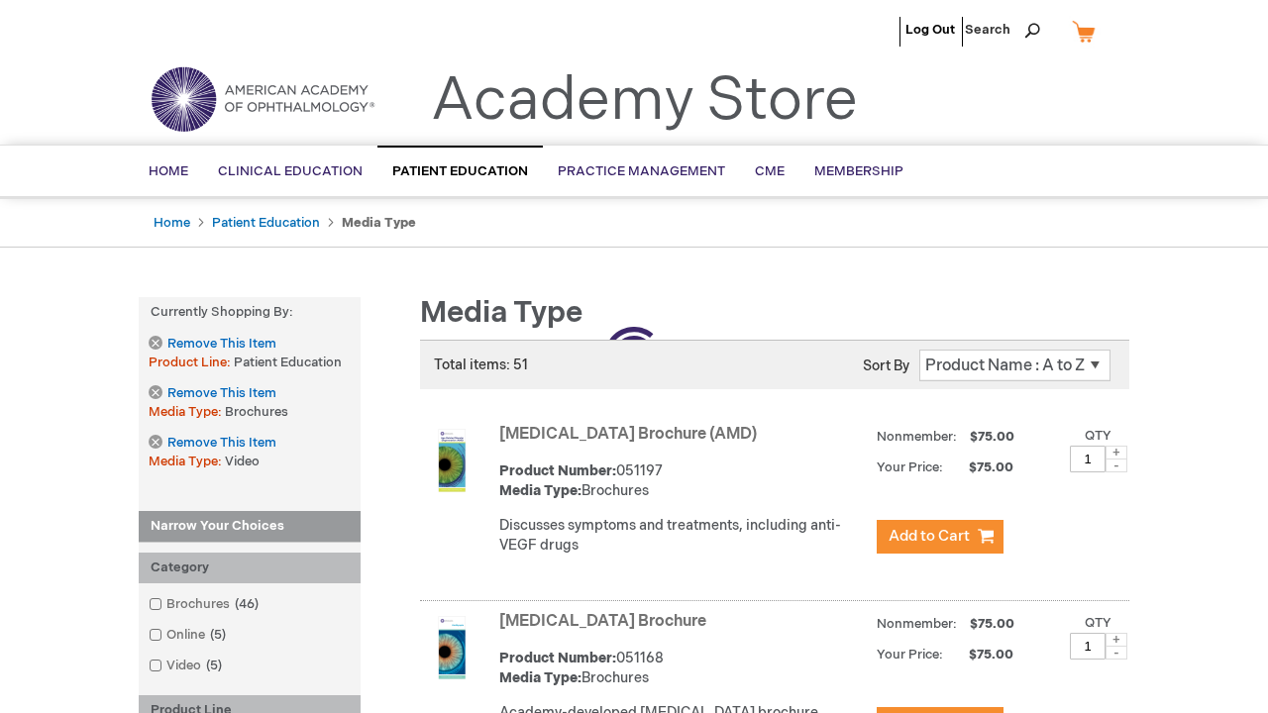
scroll to position [1947, 0]
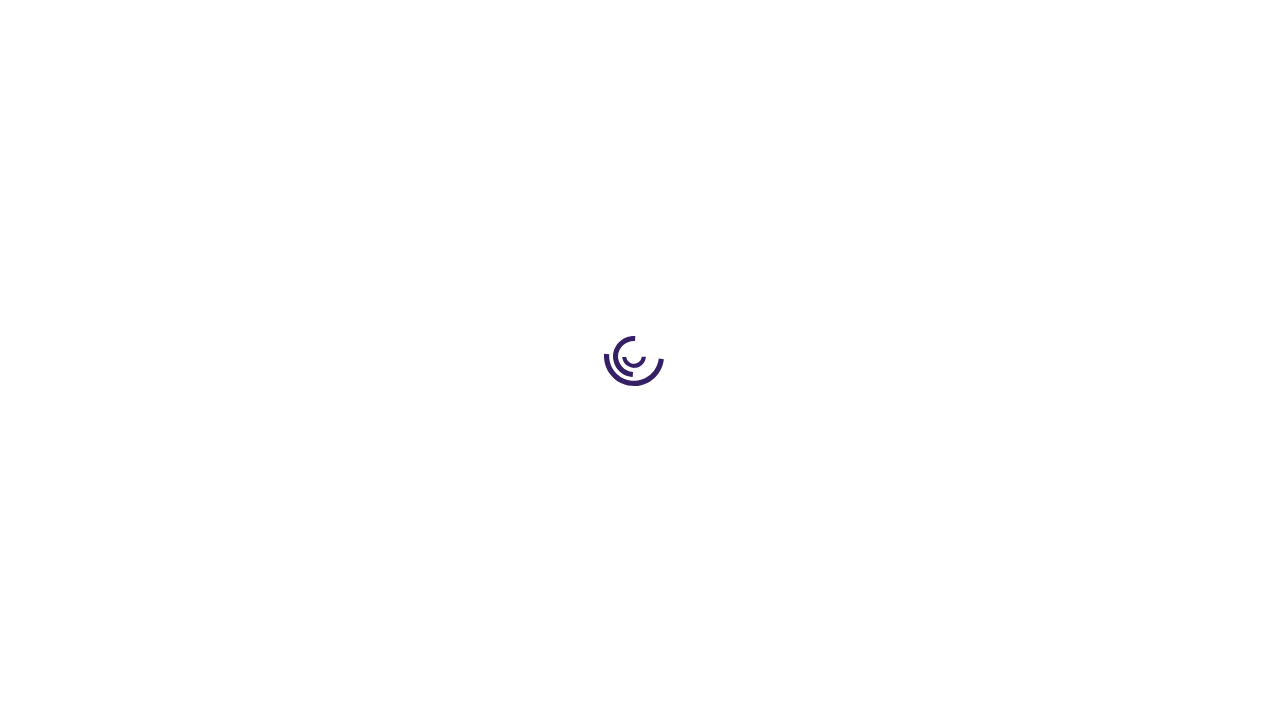
scroll to position [531, 0]
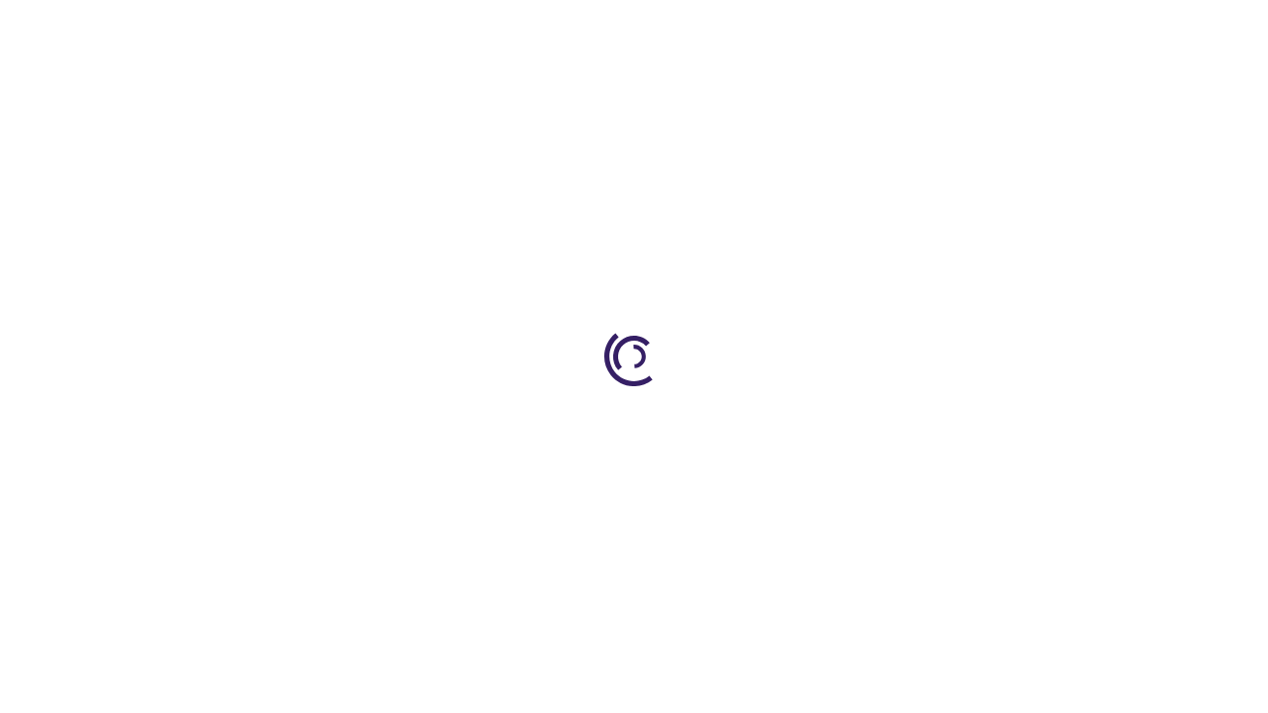
scroll to position [1295, 0]
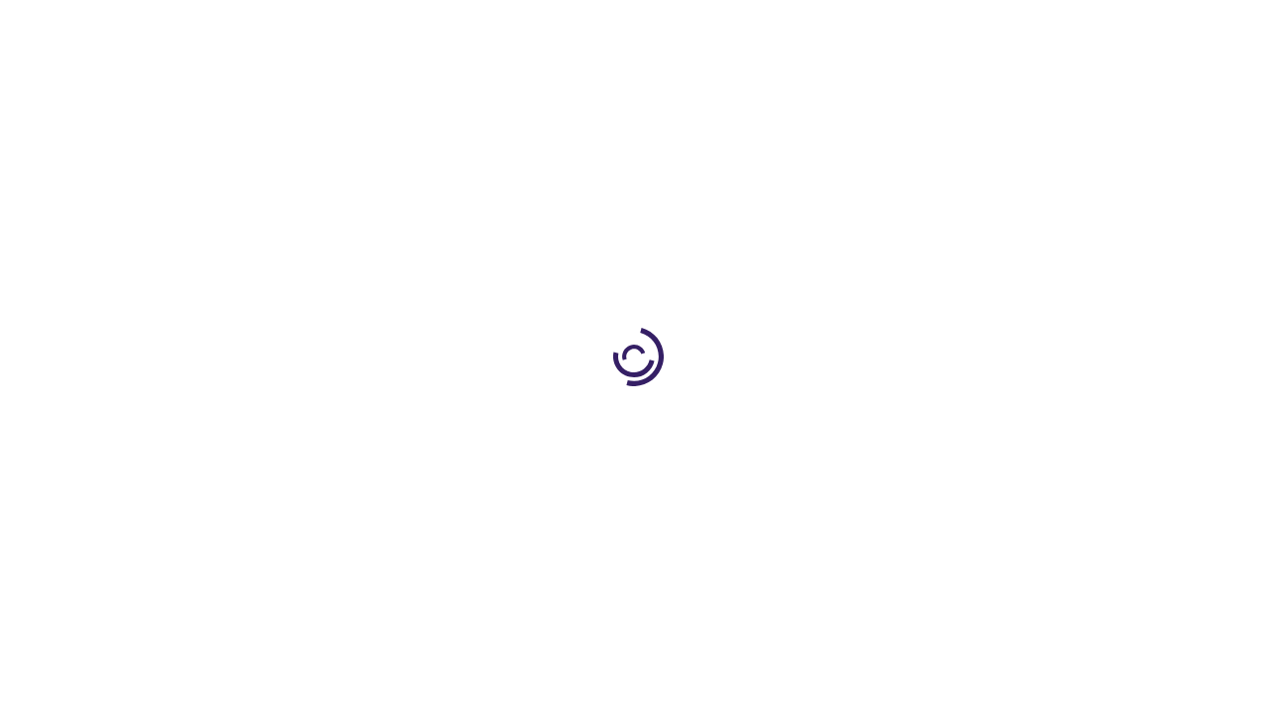
scroll to position [849, 0]
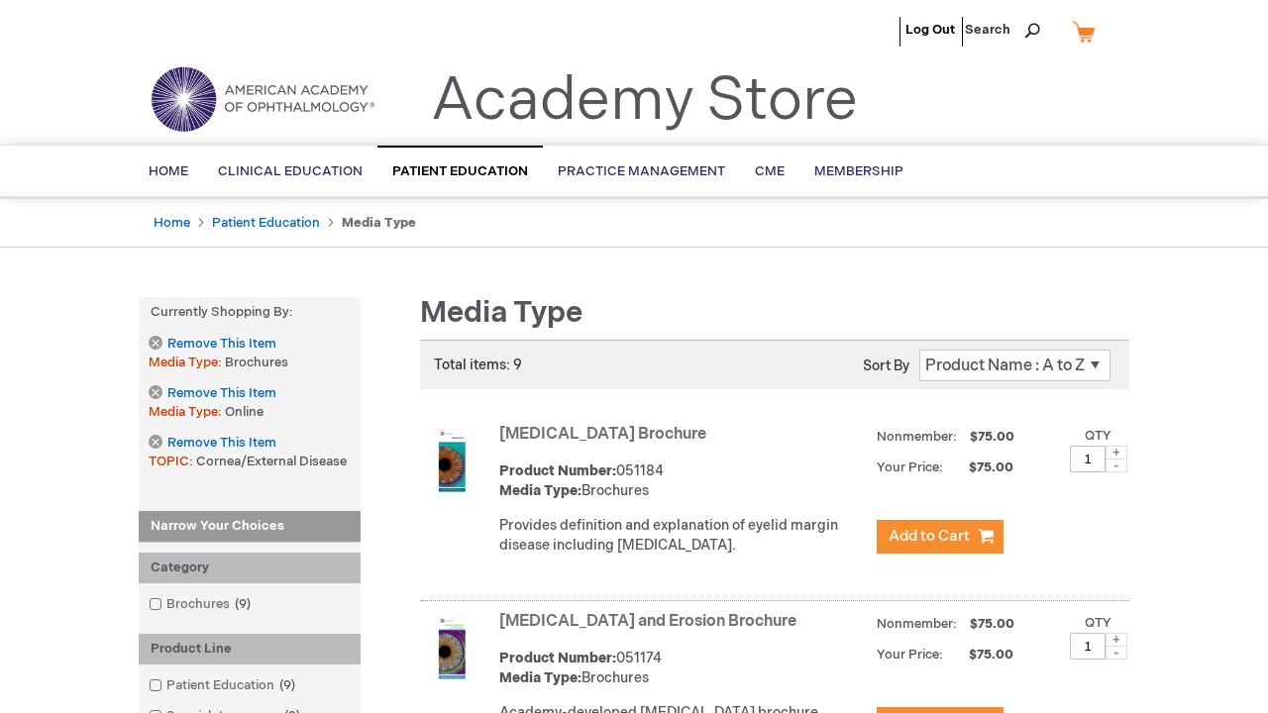
scroll to position [4208, 0]
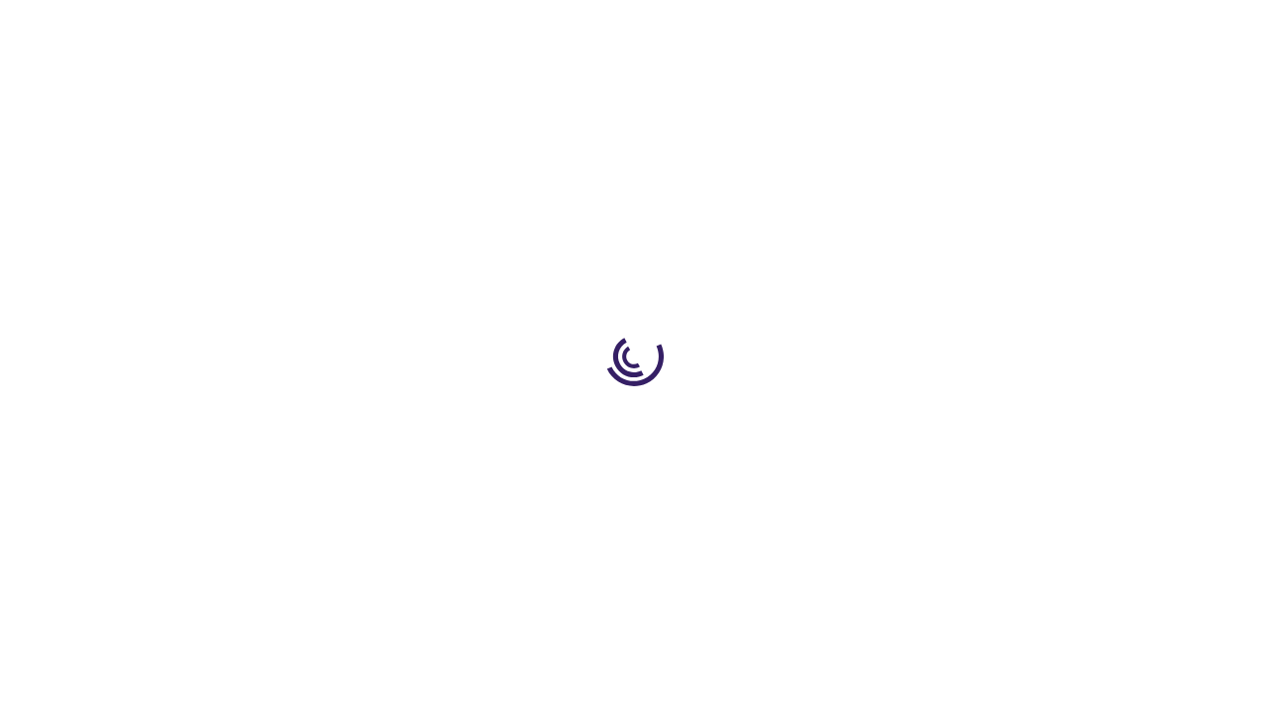
scroll to position [1738, 0]
